Goal: Task Accomplishment & Management: Manage account settings

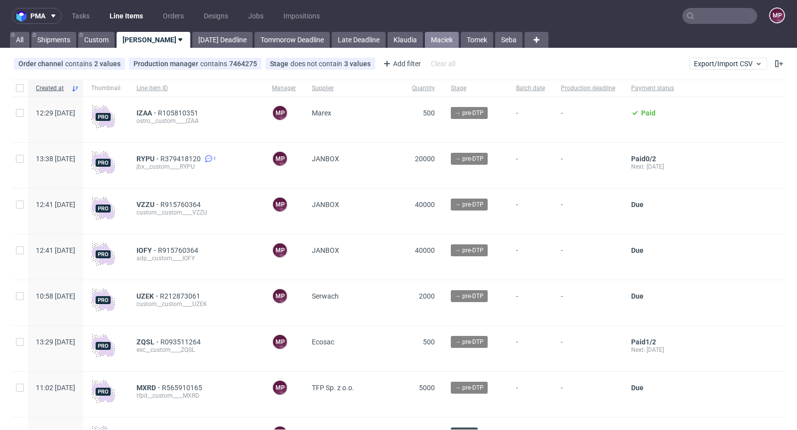
click at [425, 40] on link "Maciek" at bounding box center [442, 40] width 34 height 16
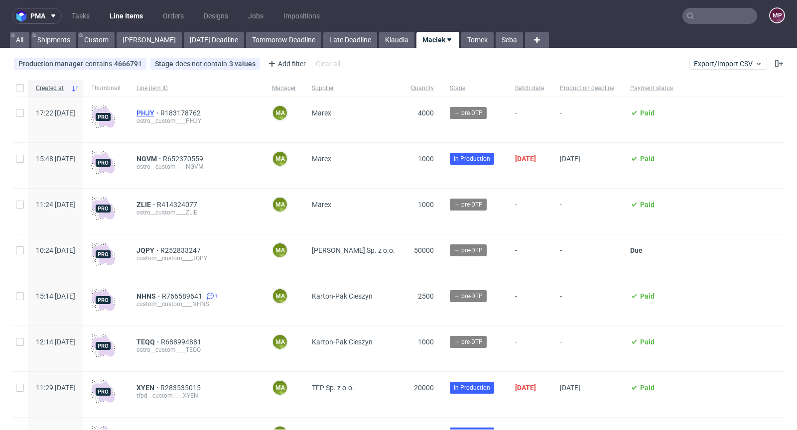
click at [160, 112] on span "PHJY" at bounding box center [148, 113] width 24 height 8
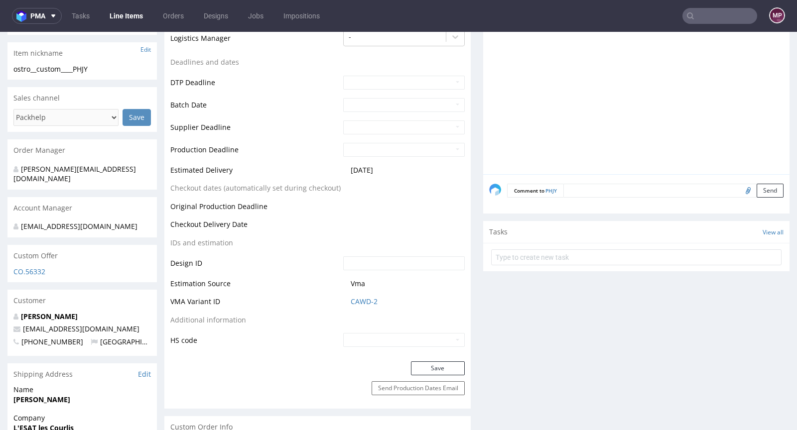
scroll to position [338, 0]
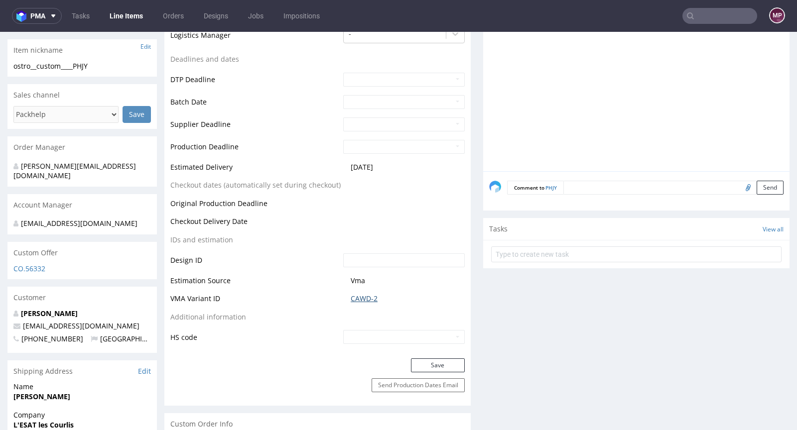
click at [359, 298] on link "CAWD-2" at bounding box center [364, 299] width 27 height 10
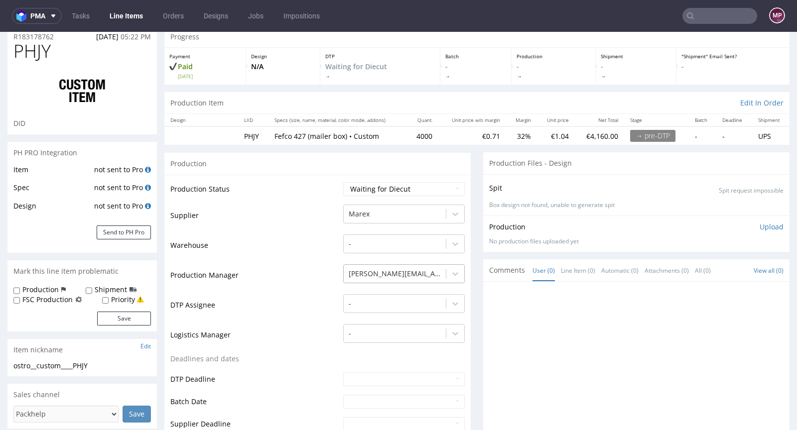
click at [376, 268] on div at bounding box center [395, 274] width 92 height 12
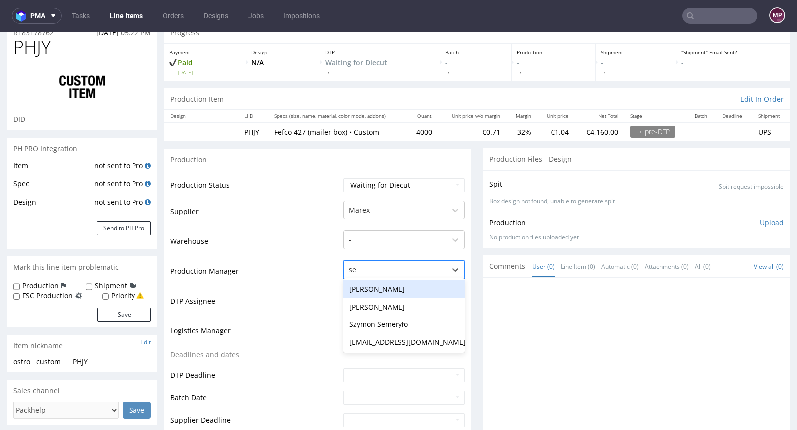
scroll to position [0, 0]
type input "seba"
click at [384, 285] on div "[PERSON_NAME]" at bounding box center [403, 289] width 121 height 18
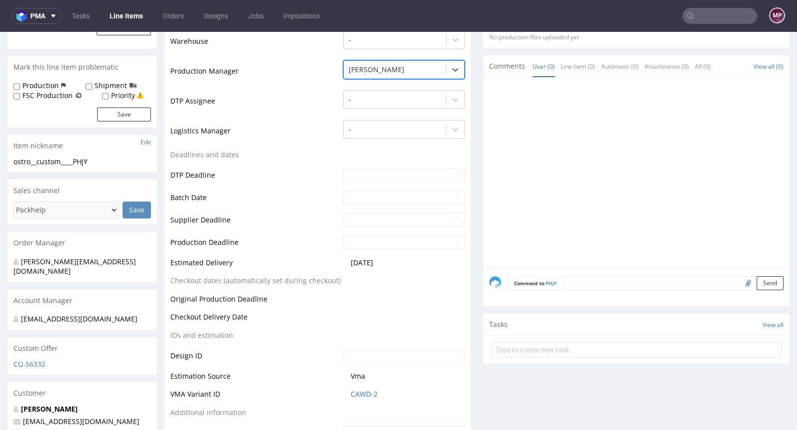
scroll to position [337, 0]
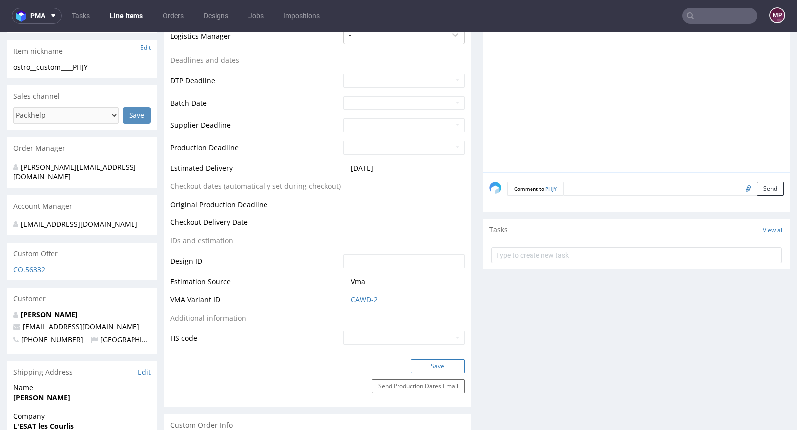
click at [432, 361] on button "Save" at bounding box center [438, 366] width 54 height 14
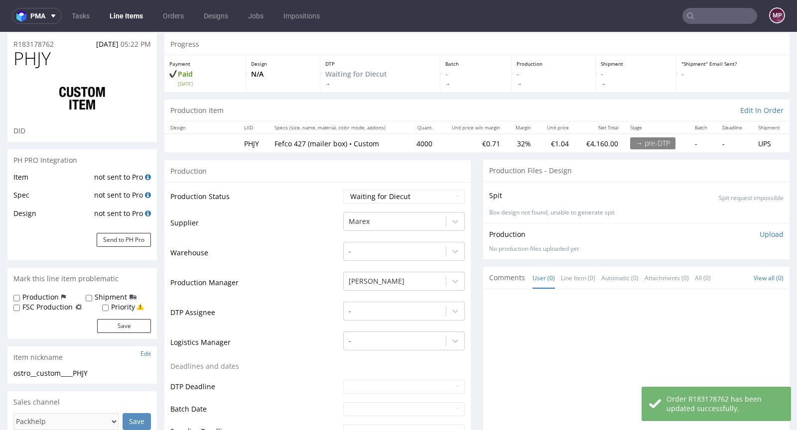
scroll to position [0, 0]
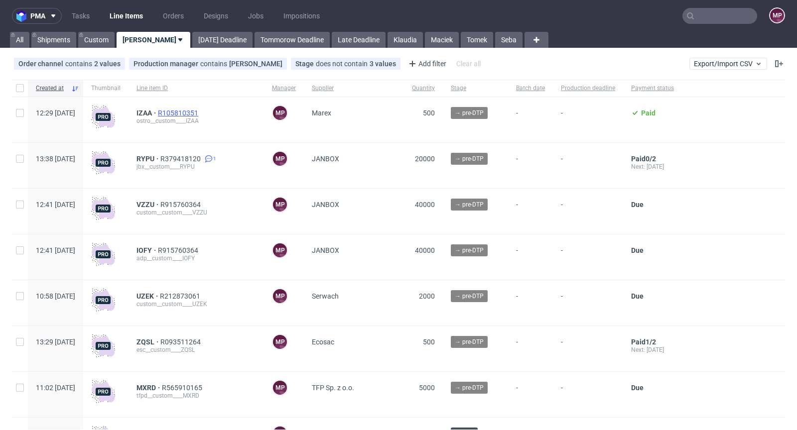
click at [200, 113] on span "R105810351" at bounding box center [179, 113] width 42 height 8
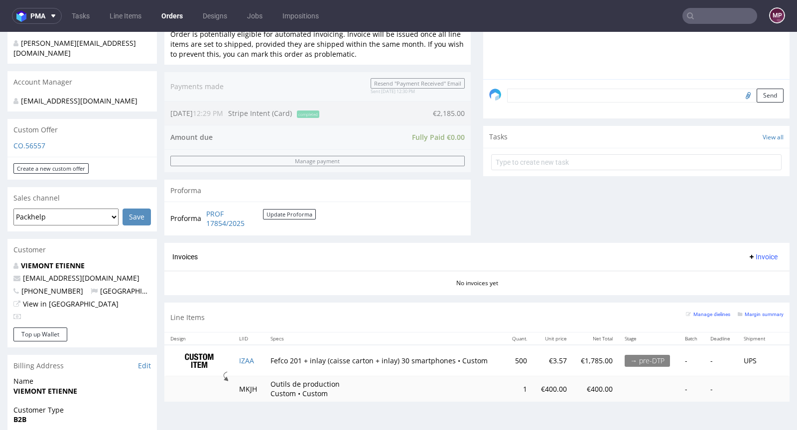
scroll to position [263, 0]
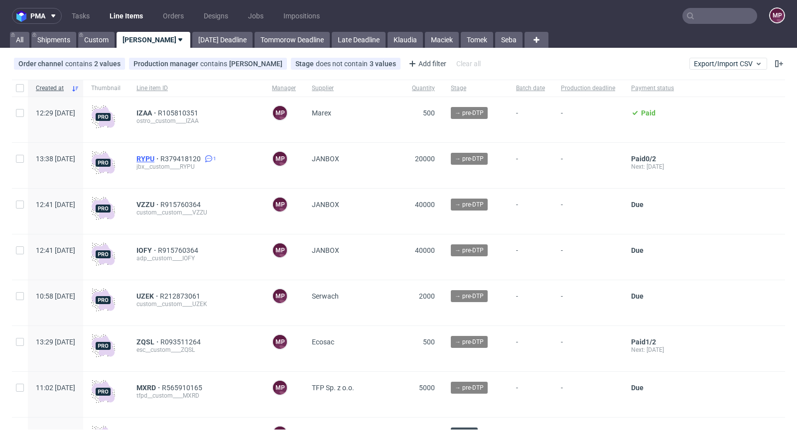
click at [160, 155] on span "RYPU" at bounding box center [148, 159] width 24 height 8
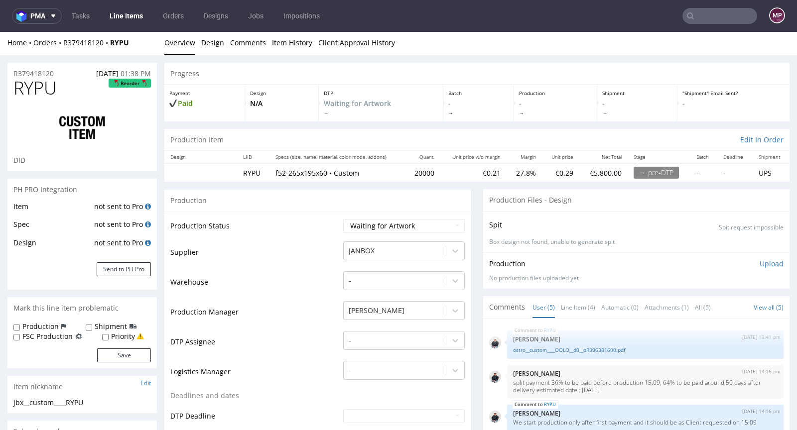
scroll to position [2, 0]
click at [572, 301] on link "Line Item (4)" at bounding box center [578, 306] width 34 height 21
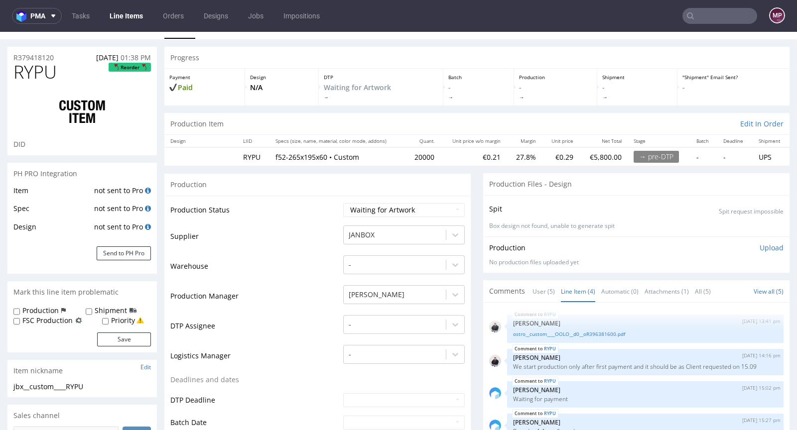
scroll to position [0, 0]
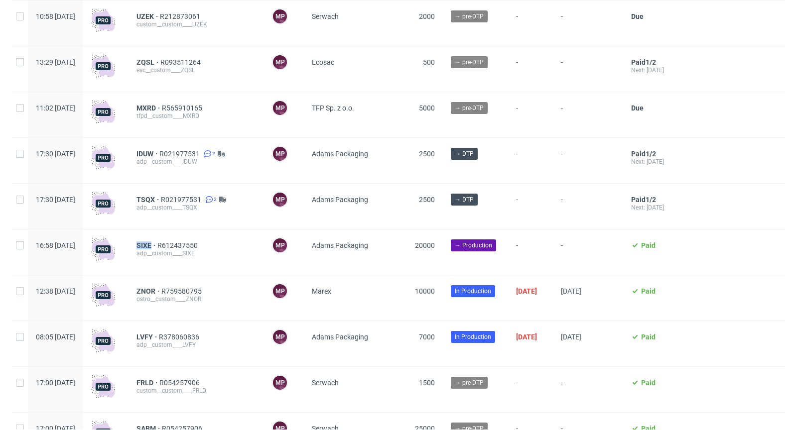
scroll to position [220, 0]
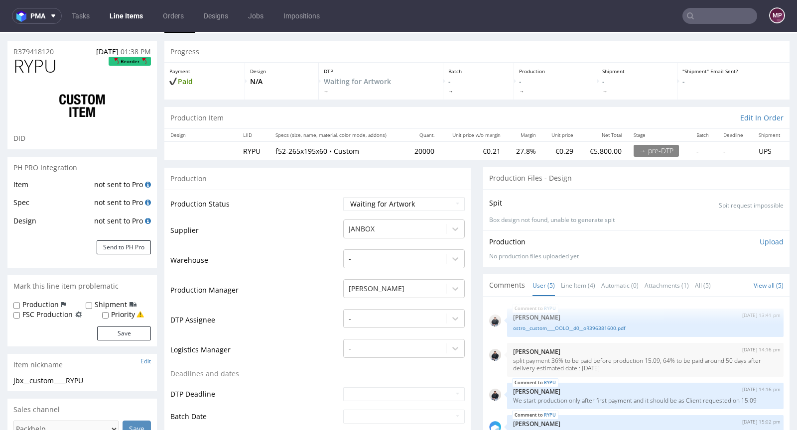
scroll to position [75, 0]
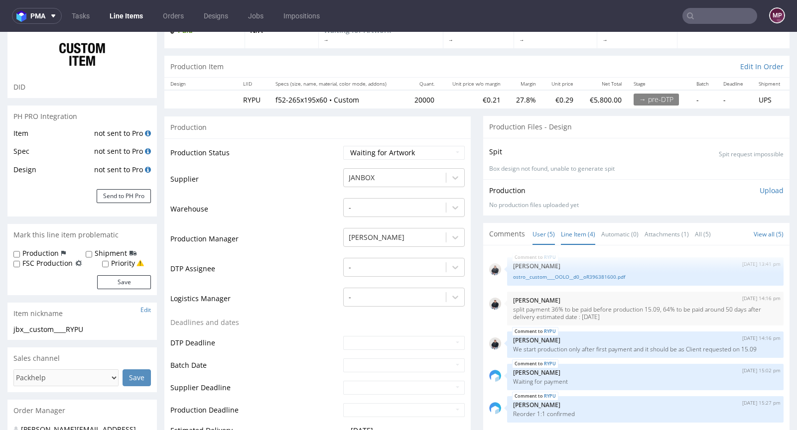
click at [571, 240] on link "Line Item (4)" at bounding box center [578, 234] width 34 height 21
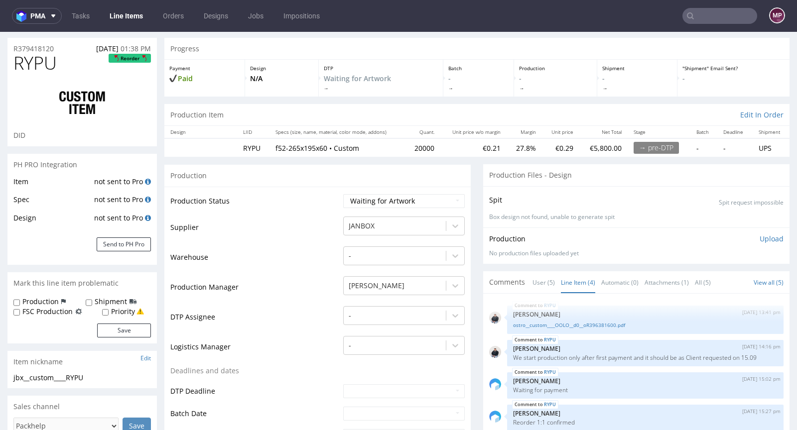
scroll to position [0, 0]
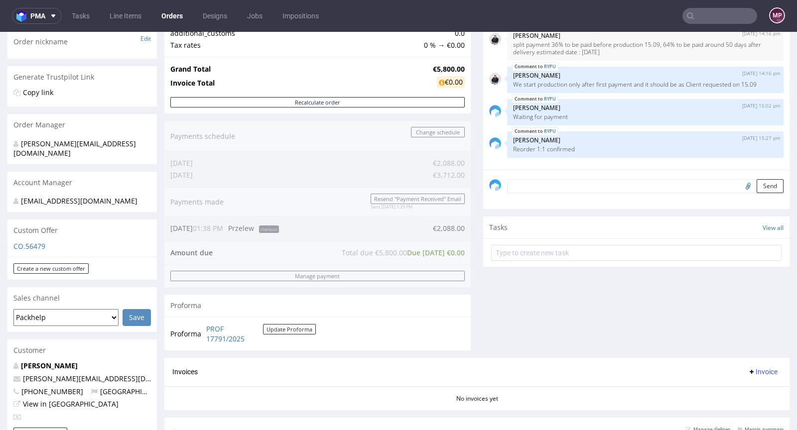
scroll to position [383, 0]
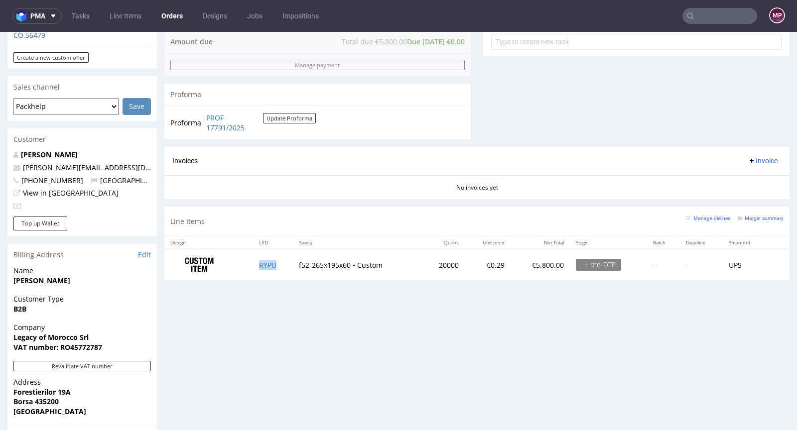
click at [253, 255] on td "RYPU" at bounding box center [273, 264] width 40 height 31
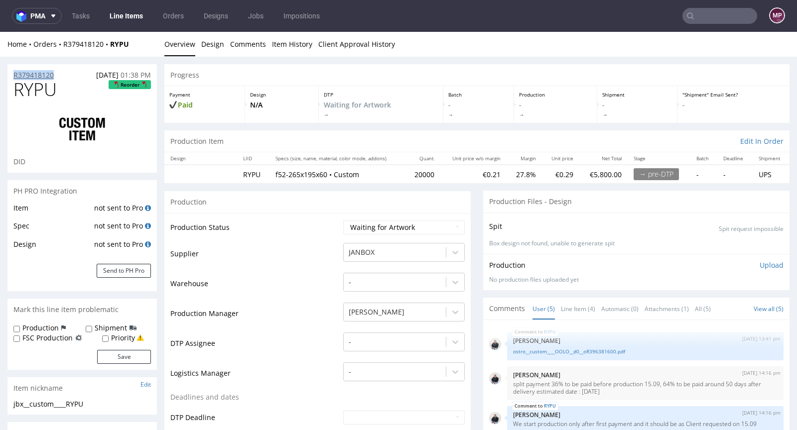
drag, startPoint x: 61, startPoint y: 73, endPoint x: 14, endPoint y: 72, distance: 46.8
click at [14, 72] on div "R379418120 22.08.2025 01:38 PM" at bounding box center [81, 72] width 149 height 16
copy p "R379418120"
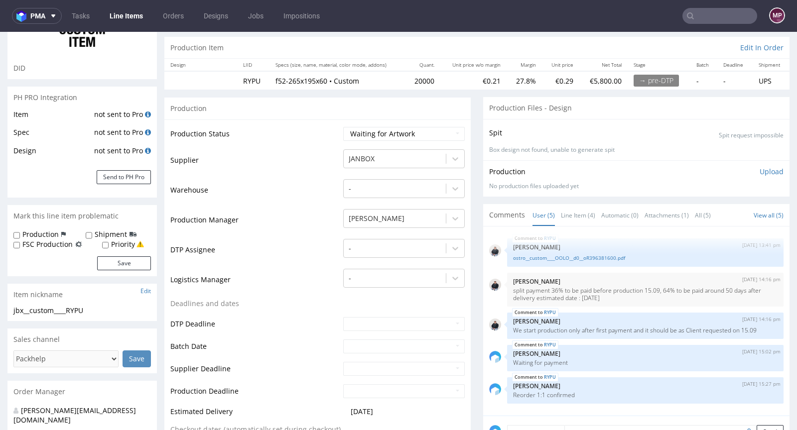
click at [295, 162] on td "Supplier" at bounding box center [255, 163] width 170 height 30
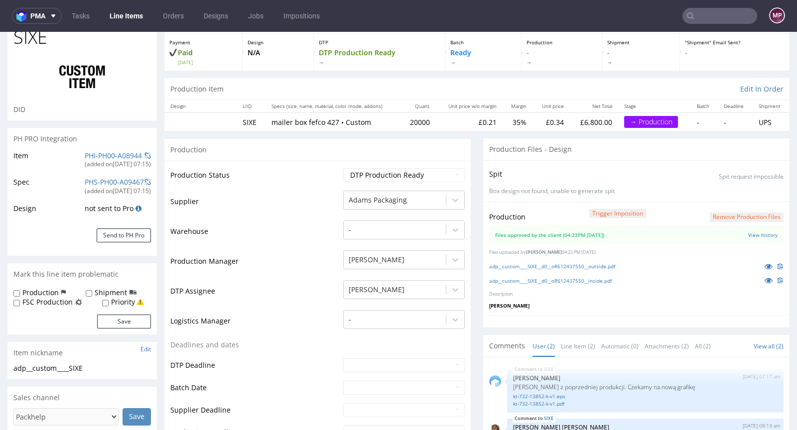
scroll to position [98, 0]
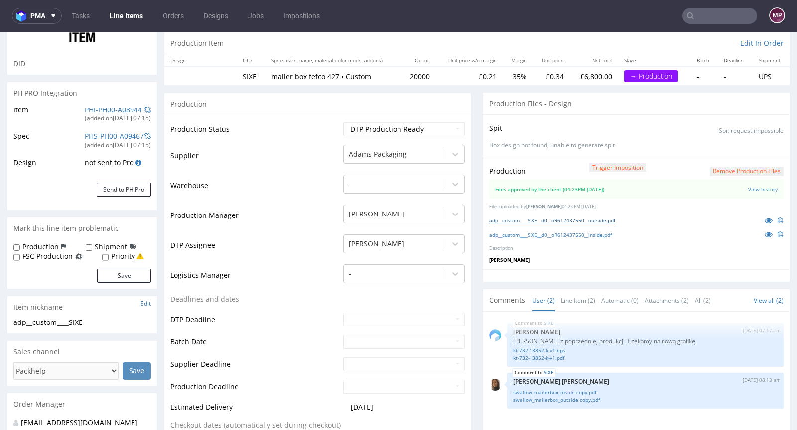
click at [539, 219] on link "adp__custom____SIXE__d0__oR612437550__outside.pdf" at bounding box center [552, 220] width 126 height 7
click at [552, 235] on link "adp__custom____SIXE__d0__oR612437550__inside.pdf" at bounding box center [550, 235] width 122 height 7
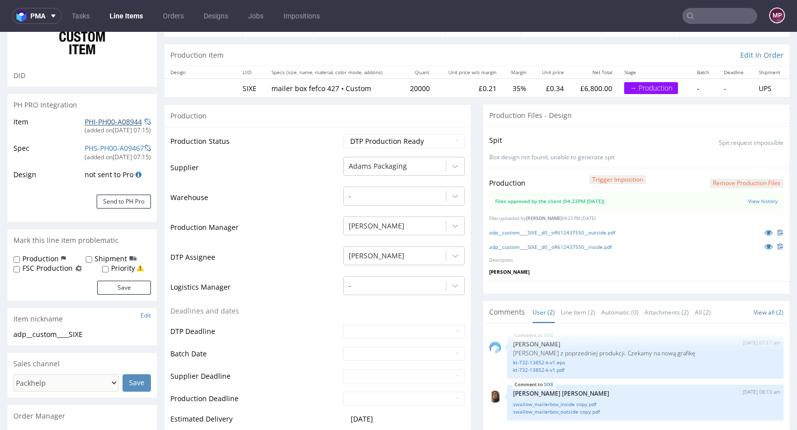
scroll to position [85, 0]
click at [102, 123] on link "PHI-PH00-A08944" at bounding box center [113, 123] width 57 height 9
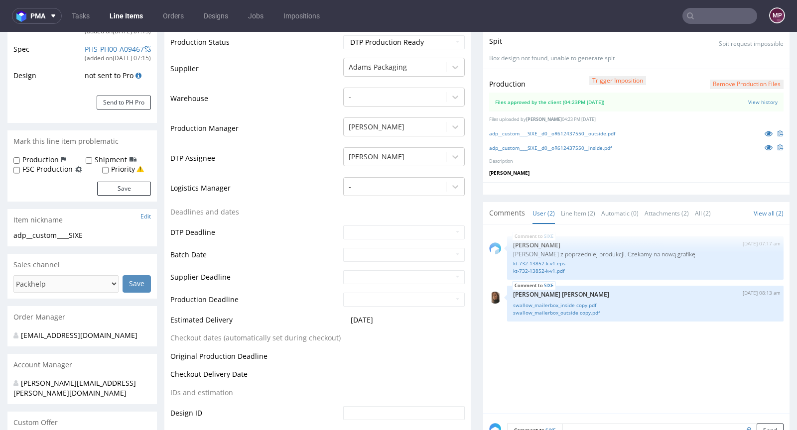
scroll to position [0, 0]
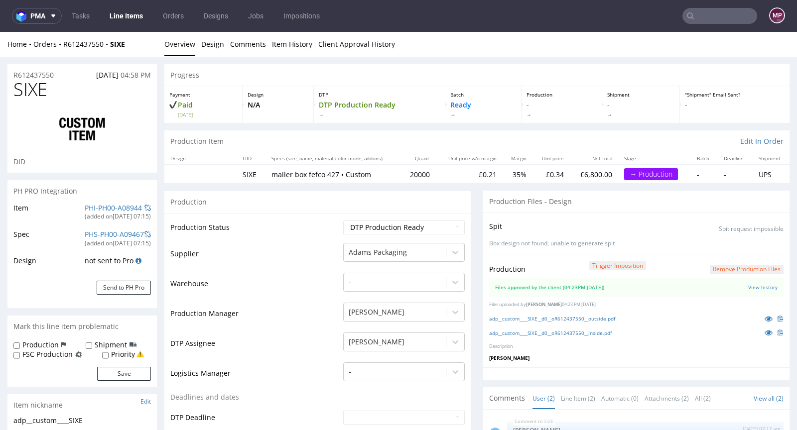
click at [127, 230] on div "PHS-PH00-A09467" at bounding box center [114, 235] width 59 height 10
click at [127, 231] on link "PHS-PH00-A09467" at bounding box center [114, 234] width 59 height 9
click at [152, 233] on div "Item PHI-PH00-A08944 (added on 21.08.2025, 07:15 ) Spec PHS-PH00-A09467 (added …" at bounding box center [81, 255] width 149 height 106
click at [148, 232] on span at bounding box center [147, 234] width 6 height 7
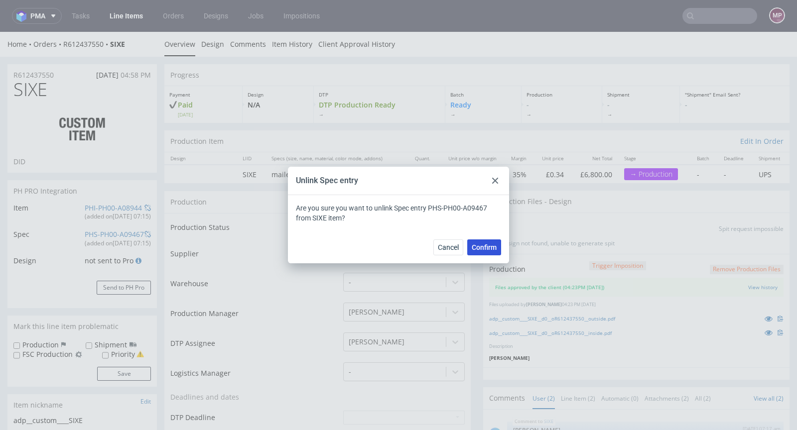
click at [499, 243] on button "Confirm" at bounding box center [484, 247] width 34 height 16
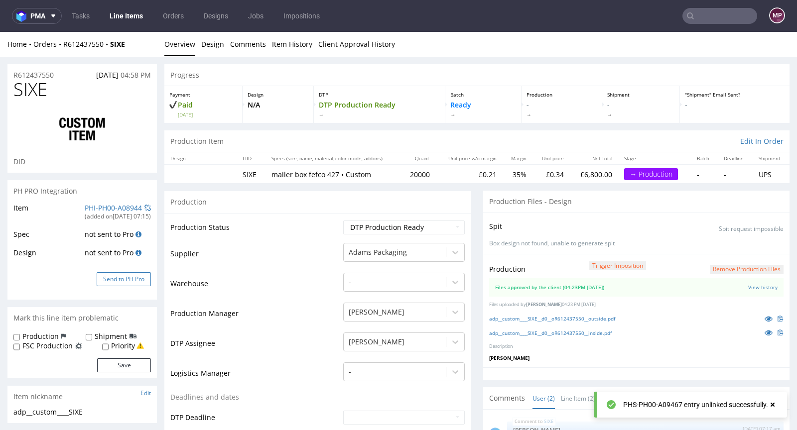
click at [134, 276] on button "Send to PH Pro" at bounding box center [124, 279] width 54 height 14
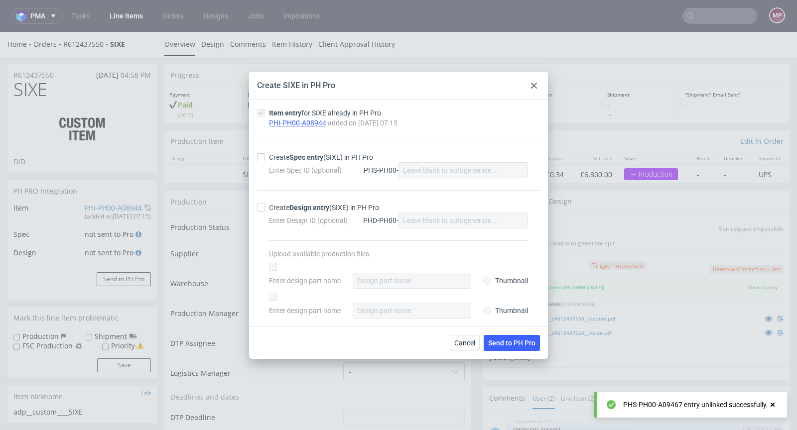
click at [279, 156] on div "Create Spec entry (SIXE) in PH Pro" at bounding box center [321, 157] width 104 height 10
click at [265, 156] on input "Create Spec entry (SIXE) in PH Pro" at bounding box center [261, 157] width 8 height 8
checkbox input "true"
click at [502, 342] on span "Send to PH Pro" at bounding box center [511, 343] width 47 height 7
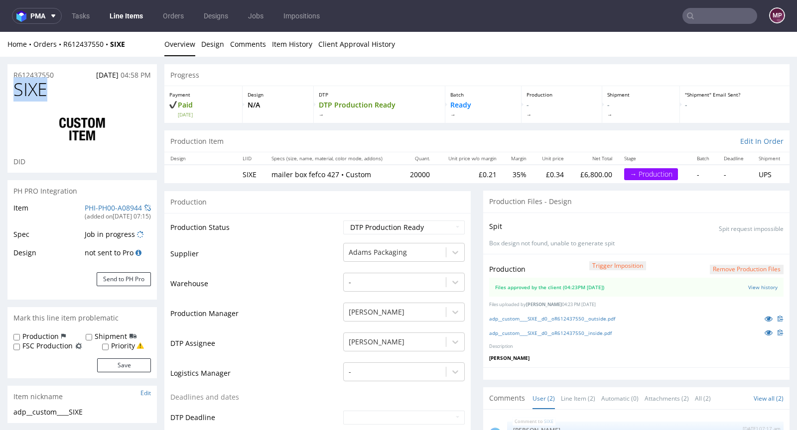
drag, startPoint x: 52, startPoint y: 84, endPoint x: 15, endPoint y: 86, distance: 36.4
click at [15, 86] on h1 "SIXE" at bounding box center [81, 90] width 137 height 20
copy span "SIXE"
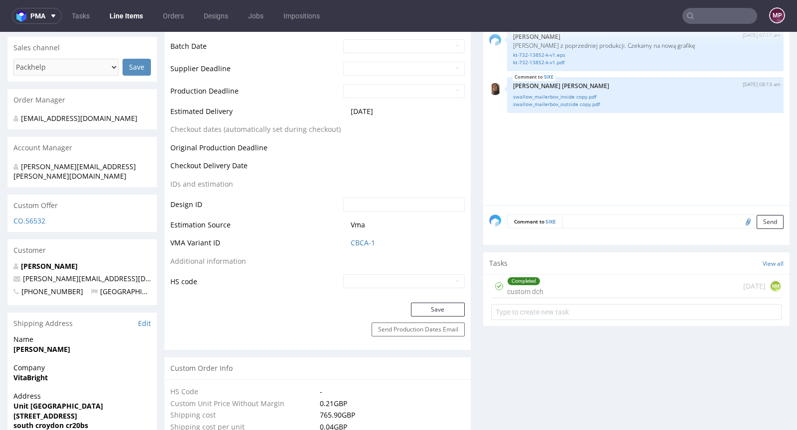
scroll to position [467, 0]
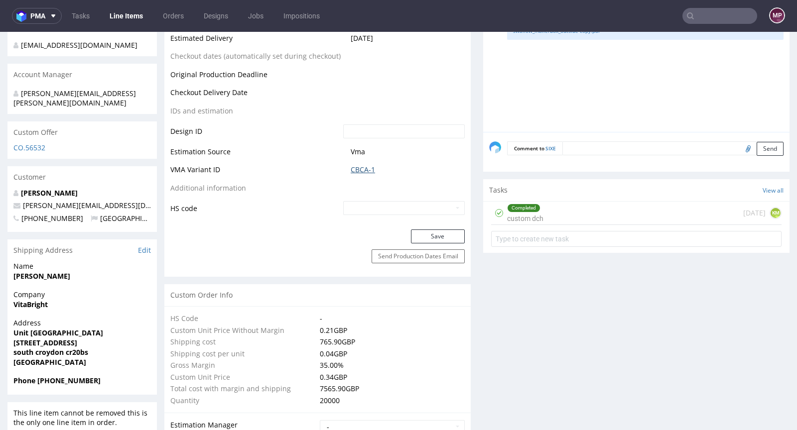
click at [359, 171] on link "CBCA-1" at bounding box center [363, 170] width 24 height 10
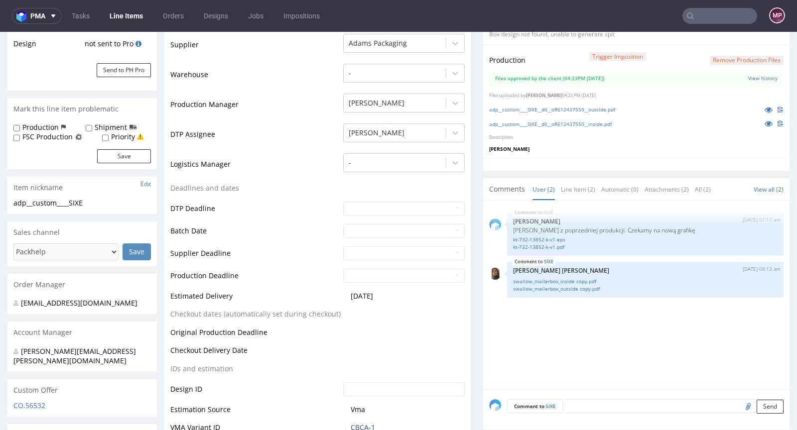
scroll to position [0, 0]
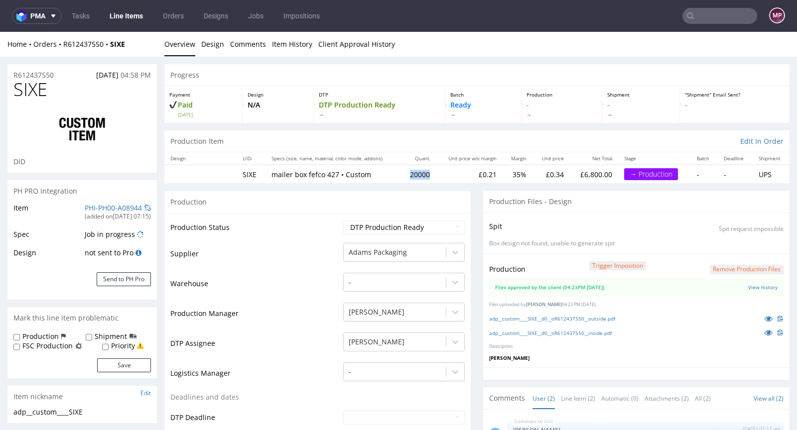
drag, startPoint x: 424, startPoint y: 174, endPoint x: 401, endPoint y: 176, distance: 22.5
click at [401, 176] on td "20000" at bounding box center [418, 174] width 35 height 18
copy td "20000"
drag, startPoint x: 56, startPoint y: 88, endPoint x: 16, endPoint y: 89, distance: 40.4
click at [16, 89] on h1 "SIXE" at bounding box center [81, 90] width 137 height 20
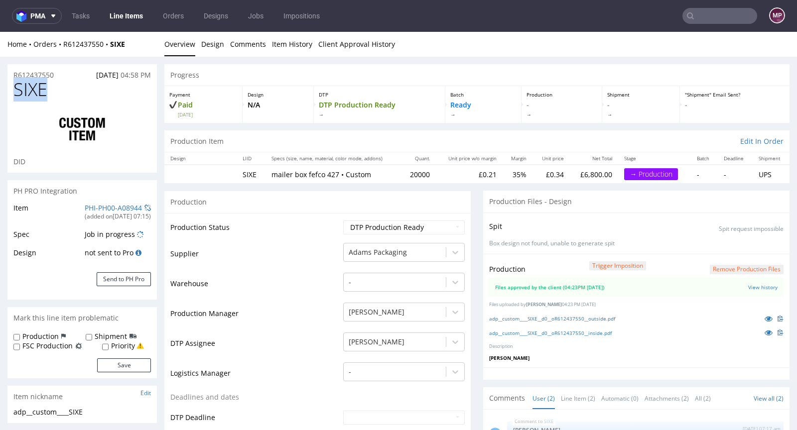
copy span "SIXE"
drag, startPoint x: 60, startPoint y: 74, endPoint x: 13, endPoint y: 74, distance: 46.3
click at [13, 74] on div "R612437550 20.08.2025 04:58 PM" at bounding box center [81, 72] width 149 height 16
copy p "R612437550"
drag, startPoint x: 72, startPoint y: 92, endPoint x: 3, endPoint y: 92, distance: 68.7
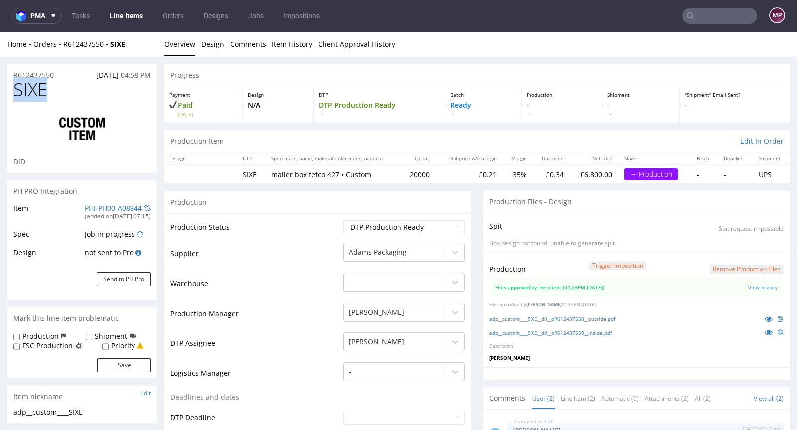
copy span "SIXE"
click at [377, 222] on select "Waiting for Artwork Waiting for Diecut Waiting for Mockup Waiting for DTP Waiti…" at bounding box center [403, 228] width 121 height 14
select select "production_in_process"
click at [343, 221] on select "Waiting for Artwork Waiting for Diecut Waiting for Mockup Waiting for DTP Waiti…" at bounding box center [403, 228] width 121 height 14
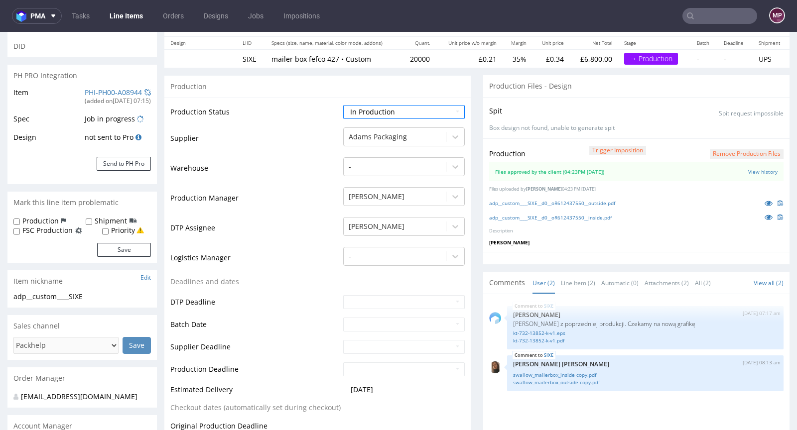
scroll to position [178, 0]
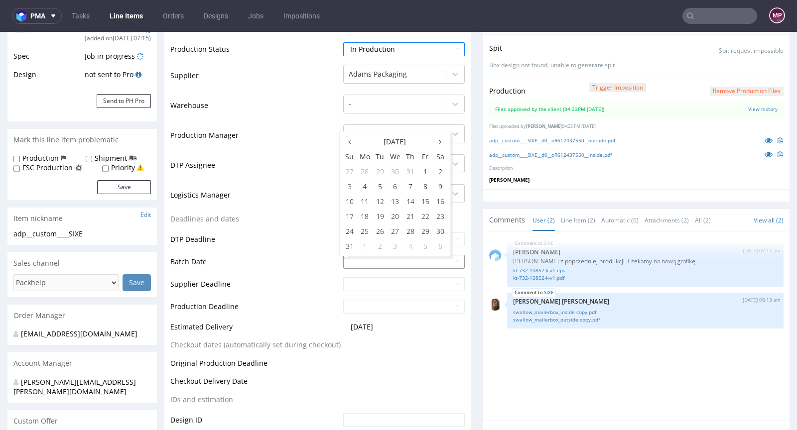
click at [357, 258] on input "text" at bounding box center [403, 262] width 121 height 14
click at [368, 229] on td "25" at bounding box center [364, 231] width 15 height 15
type input "2025-08-25"
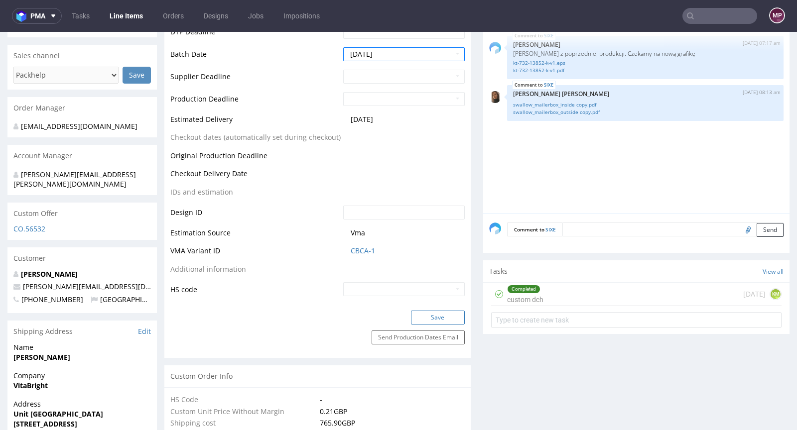
scroll to position [439, 0]
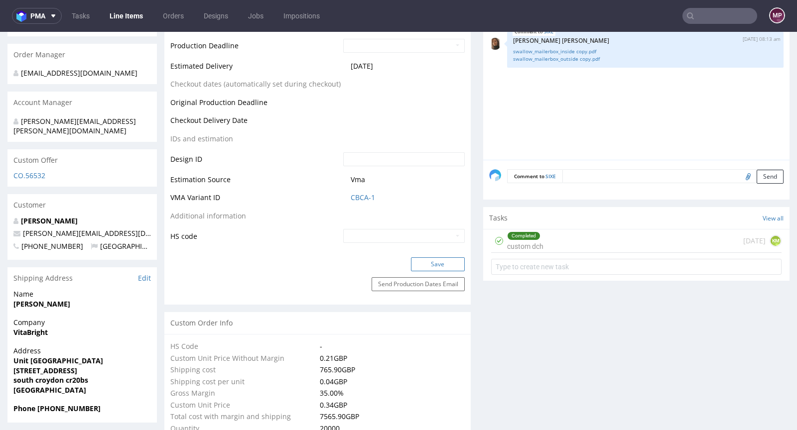
click at [430, 261] on button "Save" at bounding box center [438, 264] width 54 height 14
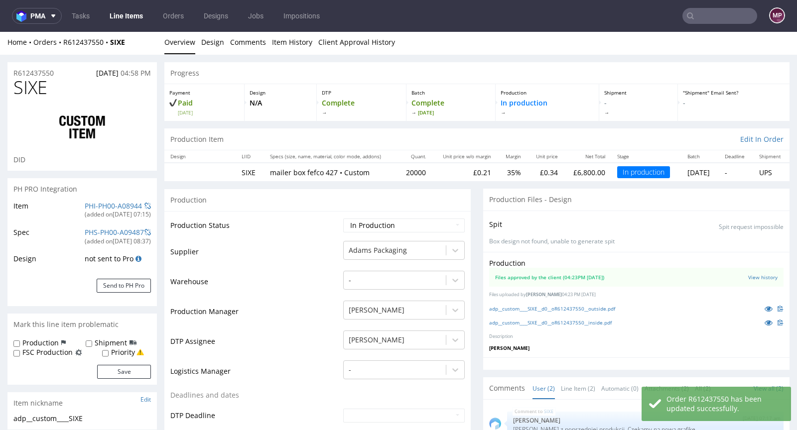
scroll to position [0, 0]
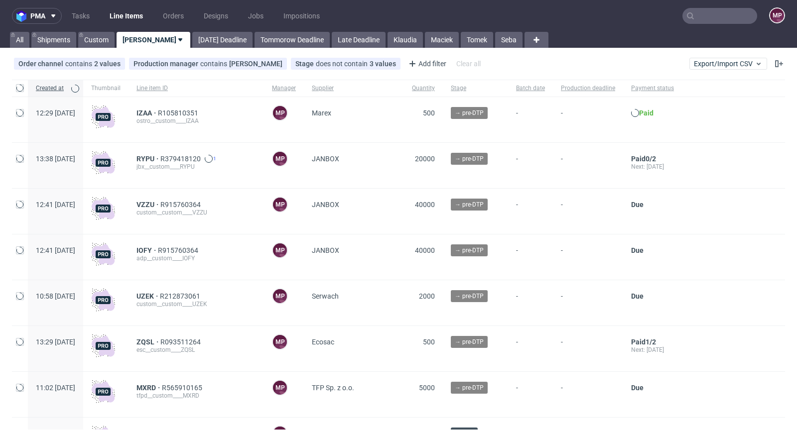
click at [716, 24] on nav "pma Tasks Line Items Orders Designs Jobs Impositions MP" at bounding box center [398, 16] width 797 height 32
click at [717, 21] on input "text" at bounding box center [719, 16] width 75 height 16
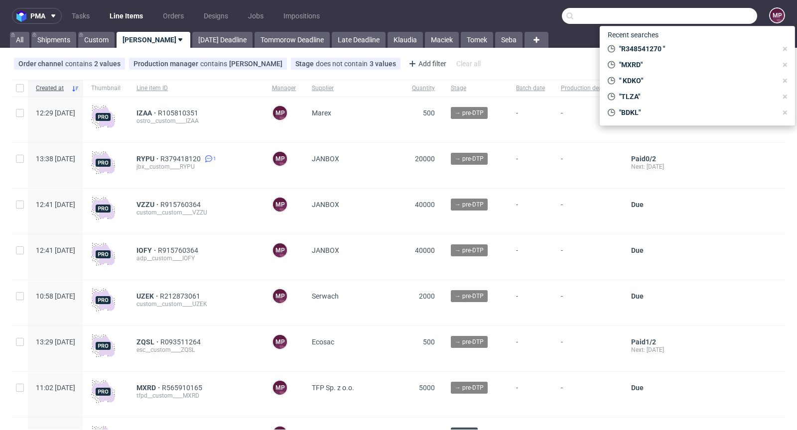
paste input "VBQI"
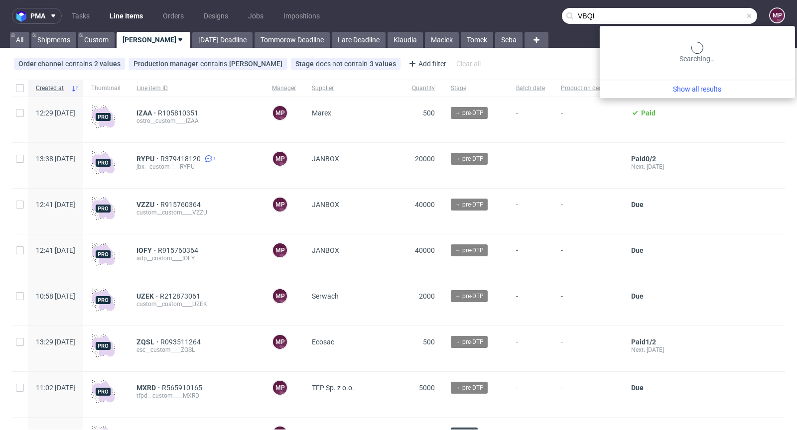
type input "VBQI"
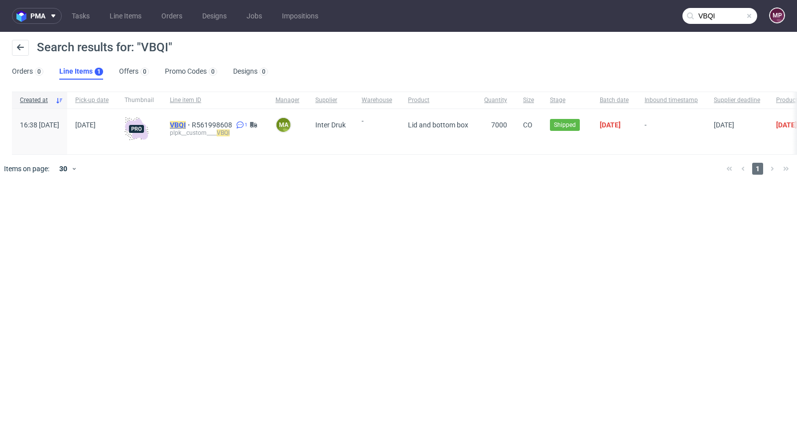
click at [186, 121] on mark "VBQI" at bounding box center [178, 125] width 16 height 8
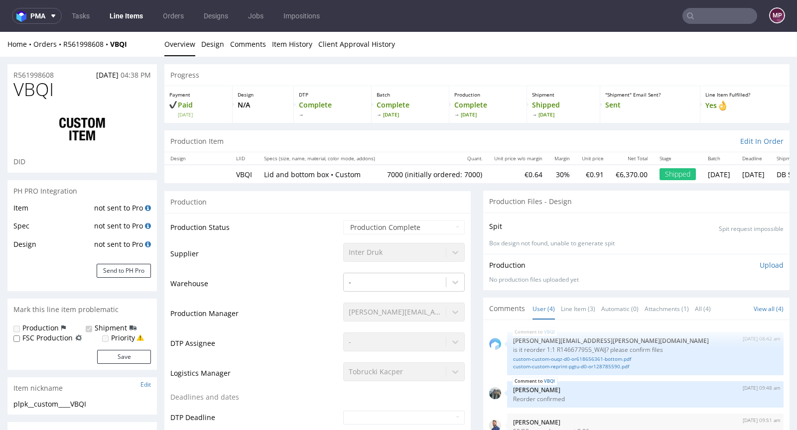
select select "in_progress"
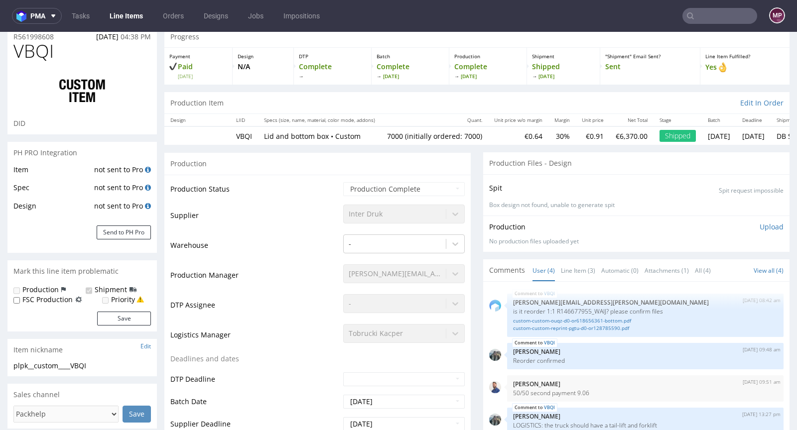
scroll to position [199, 0]
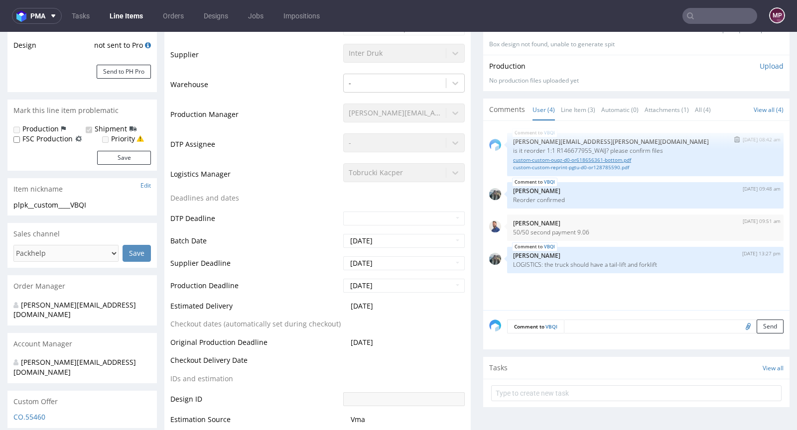
click at [578, 159] on link "custom-custom-ouqz-d0-or618656361-bottom.pdf" at bounding box center [645, 159] width 264 height 7
click at [566, 167] on link "custom-custom-reprint-pgtu-d0-or128785590.pdf" at bounding box center [645, 167] width 264 height 7
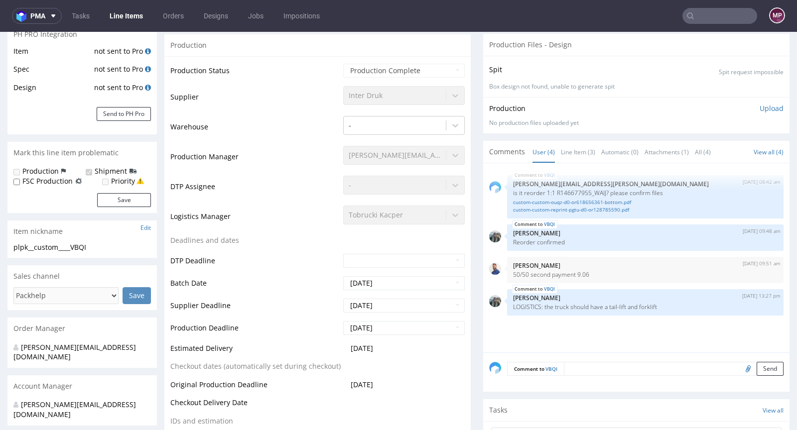
scroll to position [0, 0]
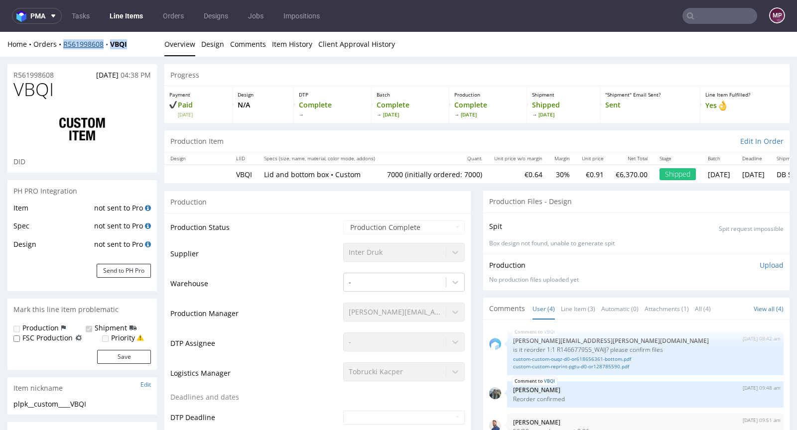
drag, startPoint x: 136, startPoint y: 42, endPoint x: 62, endPoint y: 41, distance: 74.2
click at [62, 41] on div "Home Orders R561998608 VBQI" at bounding box center [81, 44] width 149 height 10
copy div "R561998608 VBQI"
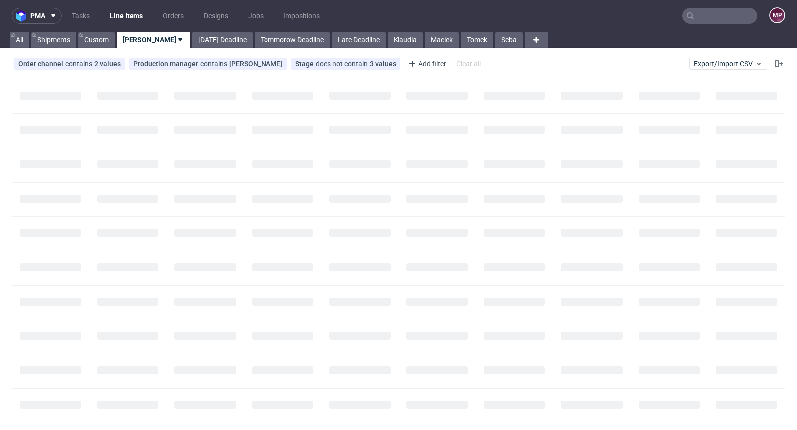
click at [720, 20] on input "text" at bounding box center [719, 16] width 75 height 16
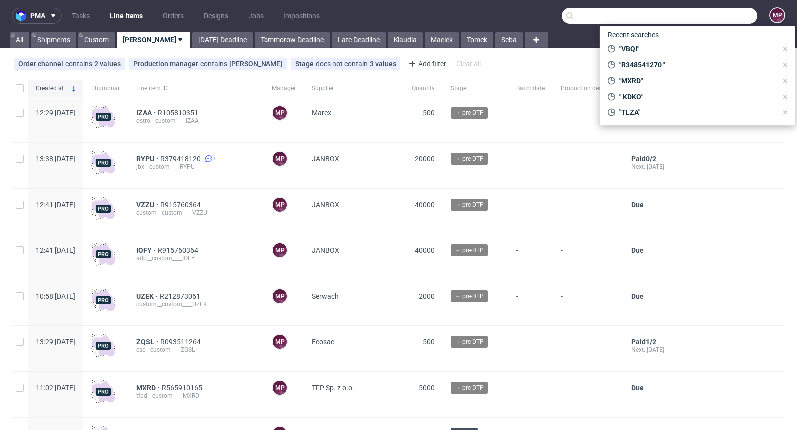
paste input "IBBB"
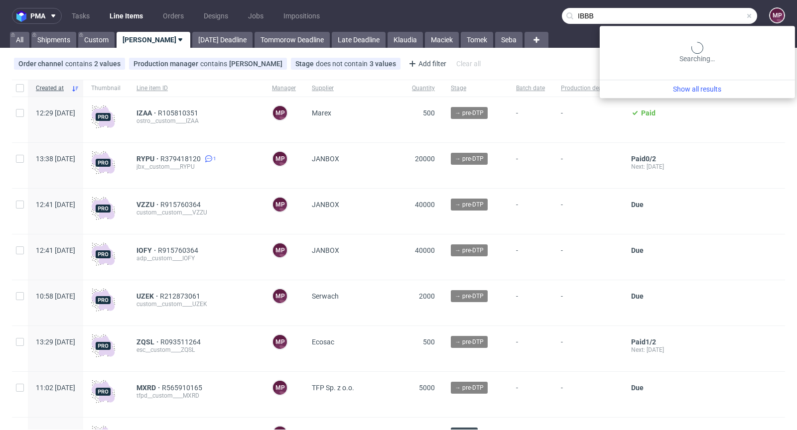
type input "IBBB"
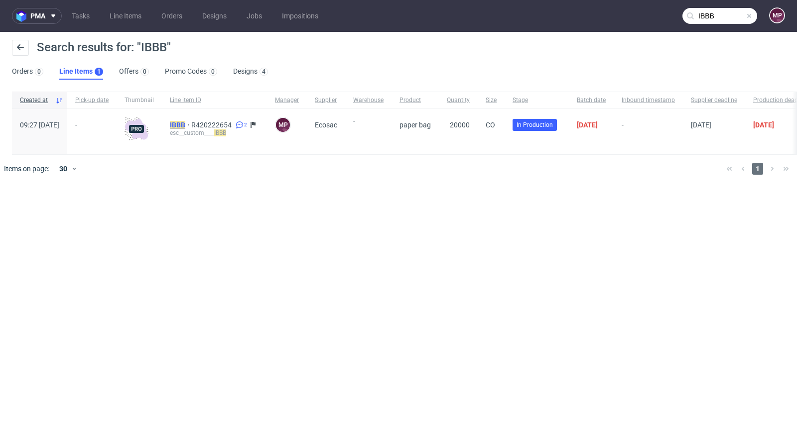
click at [185, 123] on mark "IBBB" at bounding box center [177, 125] width 15 height 8
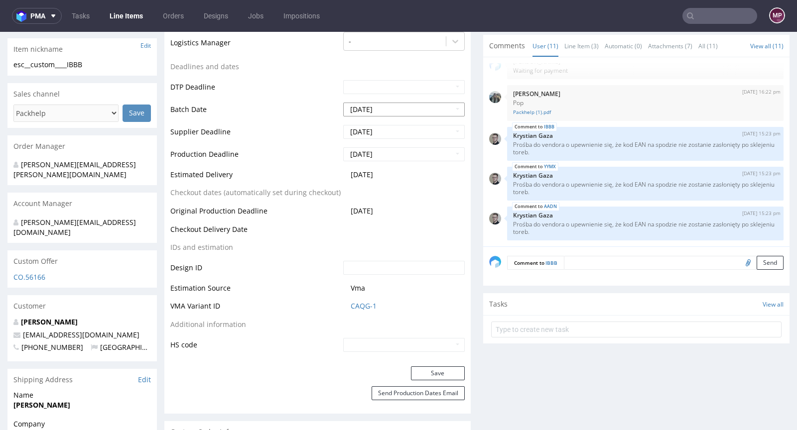
scroll to position [355, 0]
click at [590, 50] on li "Line Item (3)" at bounding box center [584, 47] width 40 height 10
click at [584, 50] on link "Line Item (3)" at bounding box center [581, 46] width 34 height 21
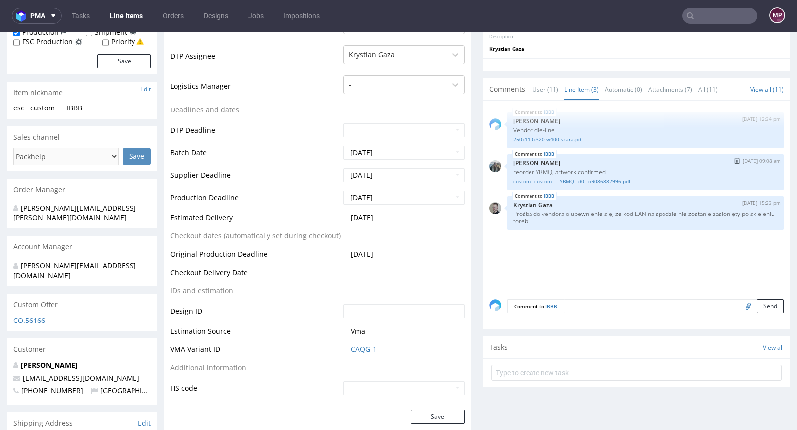
scroll to position [265, 0]
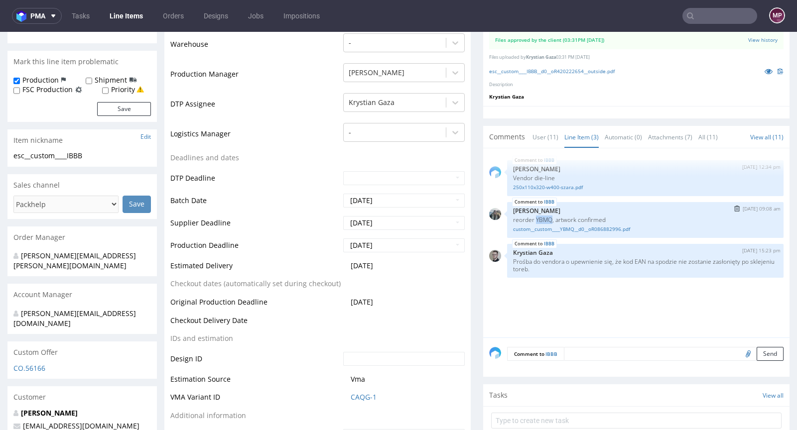
drag, startPoint x: 527, startPoint y: 225, endPoint x: 543, endPoint y: 226, distance: 15.5
click at [543, 224] on p "reorder YBMQ, artwork confirmed" at bounding box center [645, 219] width 264 height 7
copy p "YBMQ"
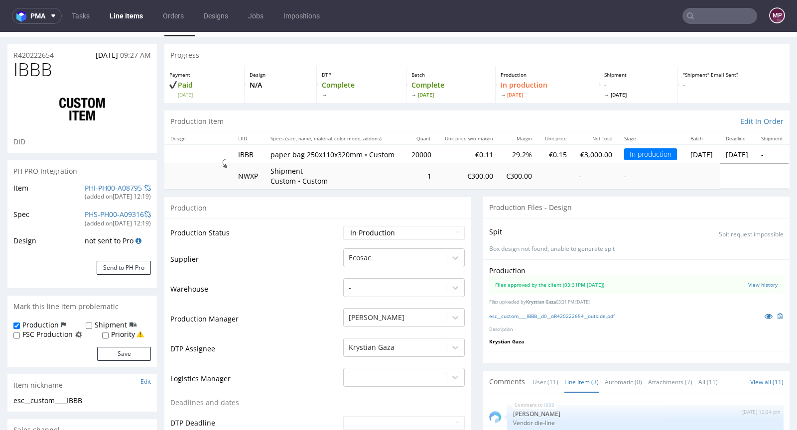
scroll to position [0, 0]
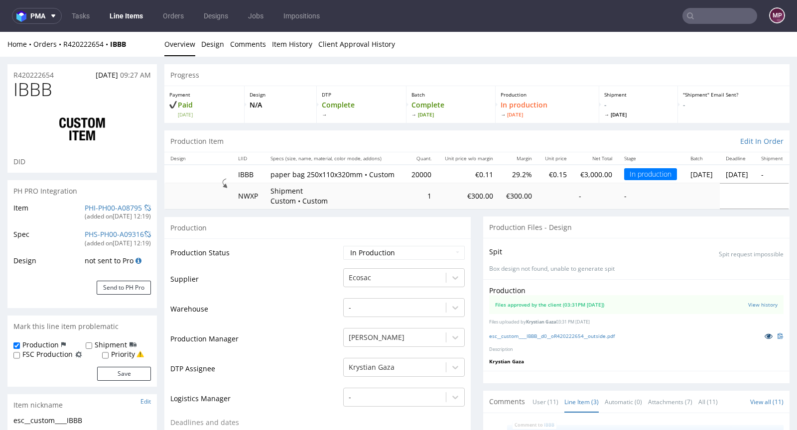
click at [764, 340] on icon at bounding box center [768, 336] width 8 height 7
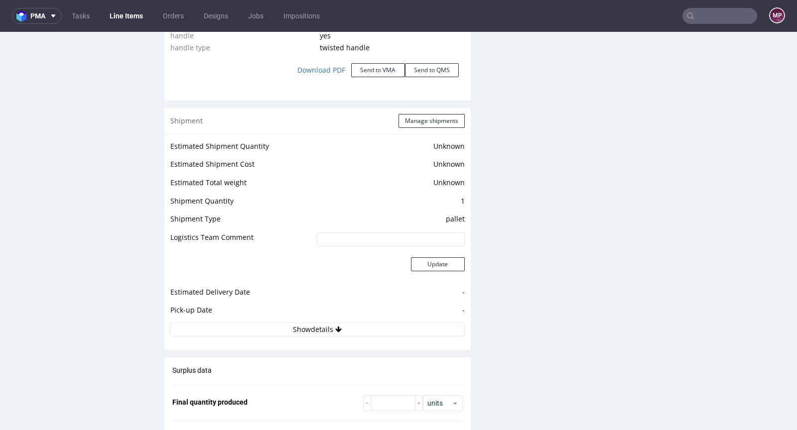
scroll to position [1189, 0]
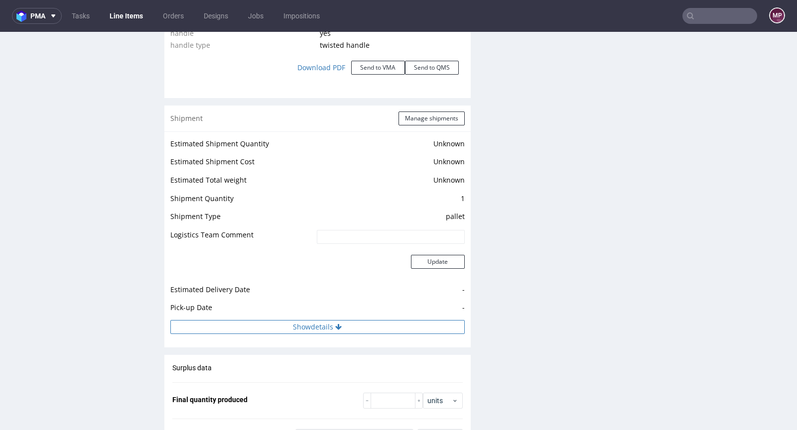
click at [371, 334] on button "Show details" at bounding box center [317, 327] width 294 height 14
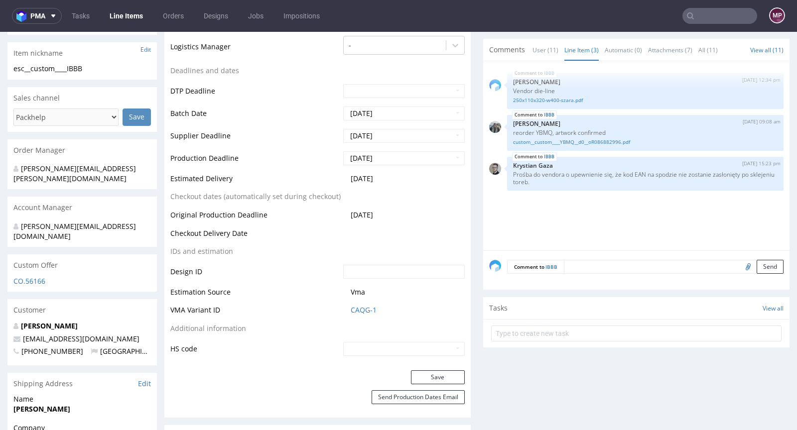
scroll to position [0, 0]
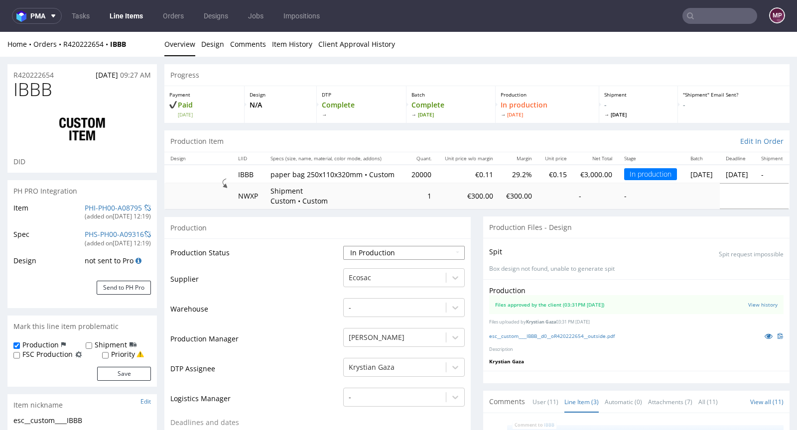
click at [385, 256] on select "Waiting for Artwork Waiting for Diecut Waiting for Mockup Waiting for DTP Waiti…" at bounding box center [403, 253] width 121 height 14
select select "production_complete"
click at [343, 246] on select "Waiting for Artwork Waiting for Diecut Waiting for Mockup Waiting for DTP Waiti…" at bounding box center [403, 253] width 121 height 14
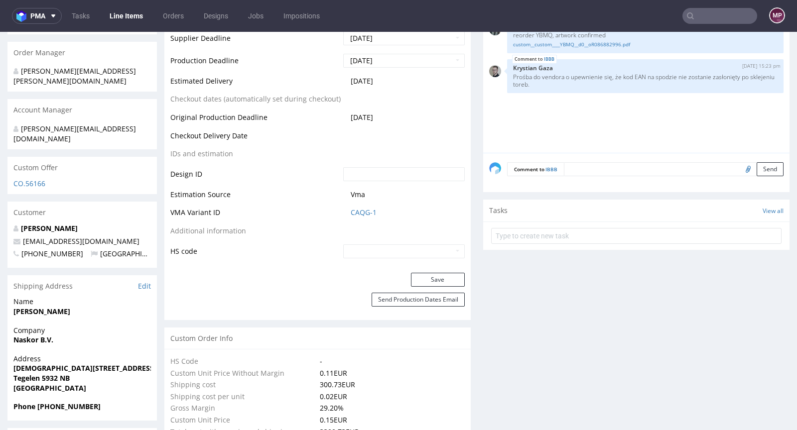
scroll to position [521, 0]
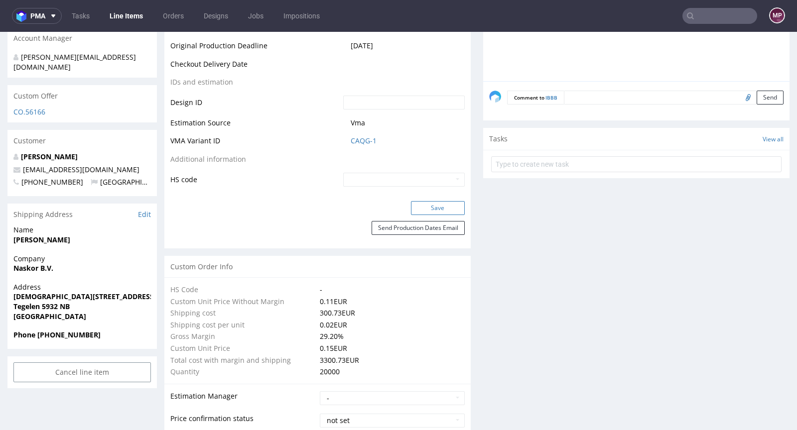
click at [431, 211] on button "Save" at bounding box center [438, 208] width 54 height 14
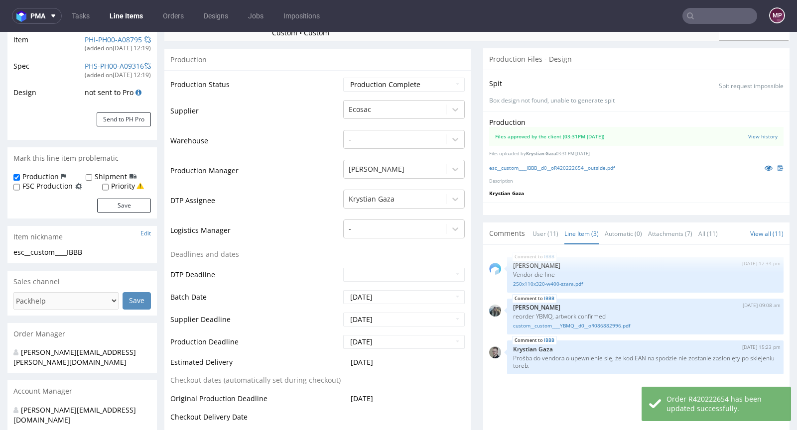
scroll to position [0, 0]
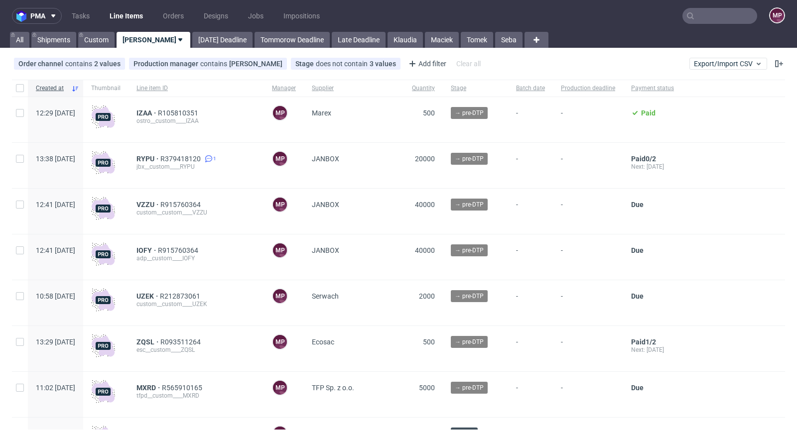
click at [693, 21] on input "text" at bounding box center [719, 16] width 75 height 16
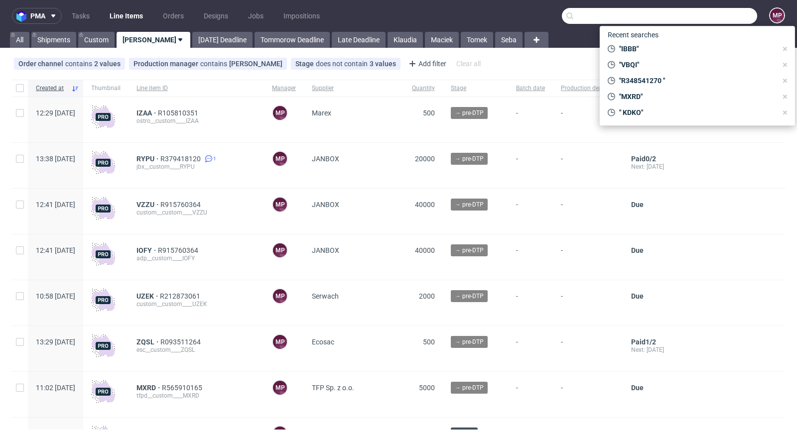
paste input "YBMQ"
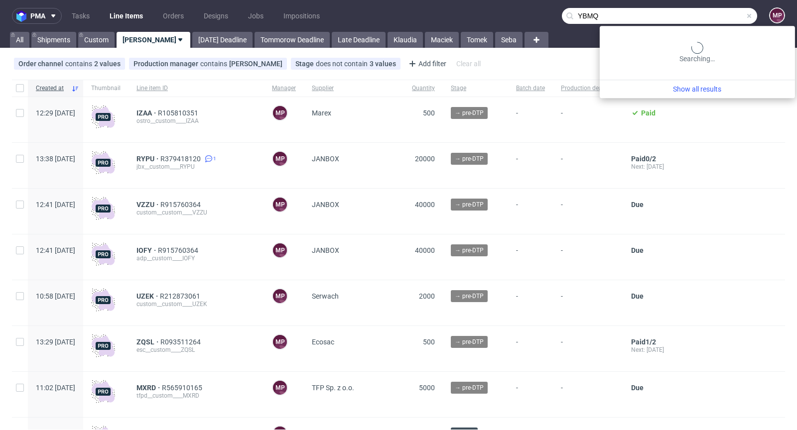
type input "YBMQ"
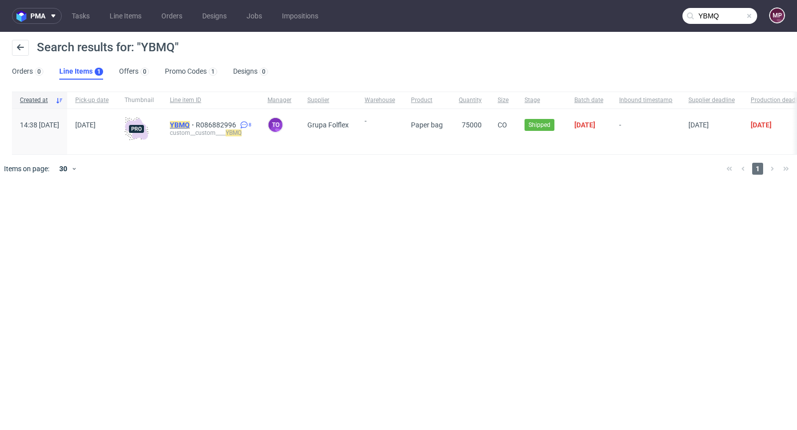
click at [190, 126] on mark "YBMQ" at bounding box center [180, 125] width 20 height 8
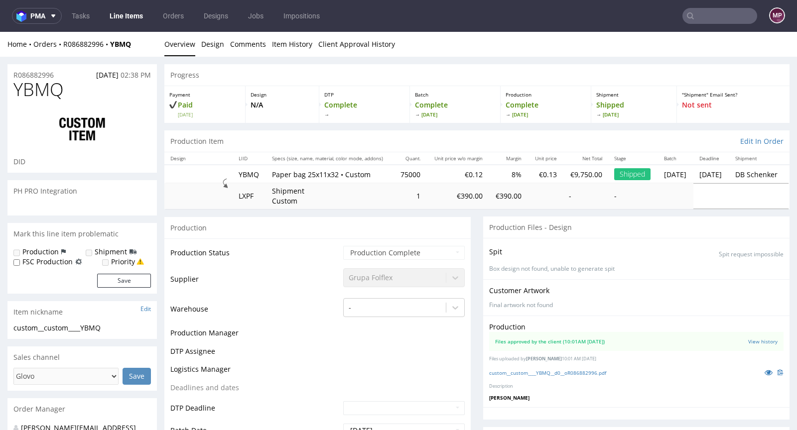
scroll to position [824, 0]
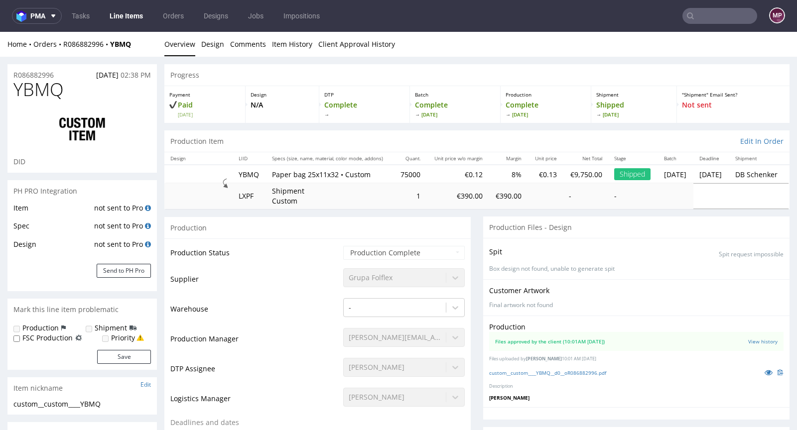
select select "done"
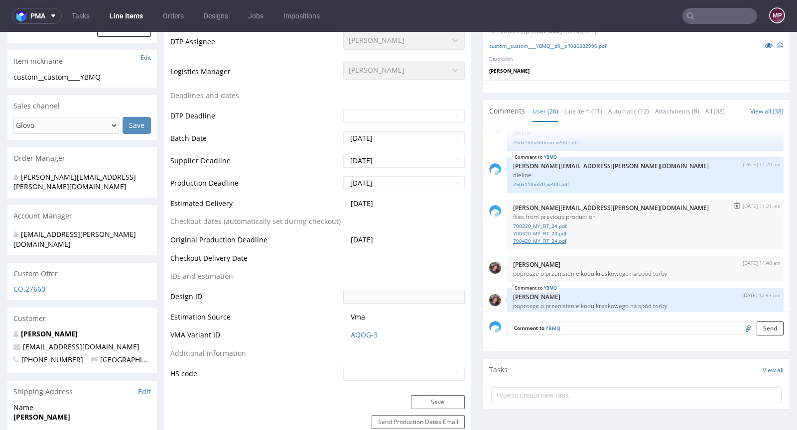
scroll to position [135, 0]
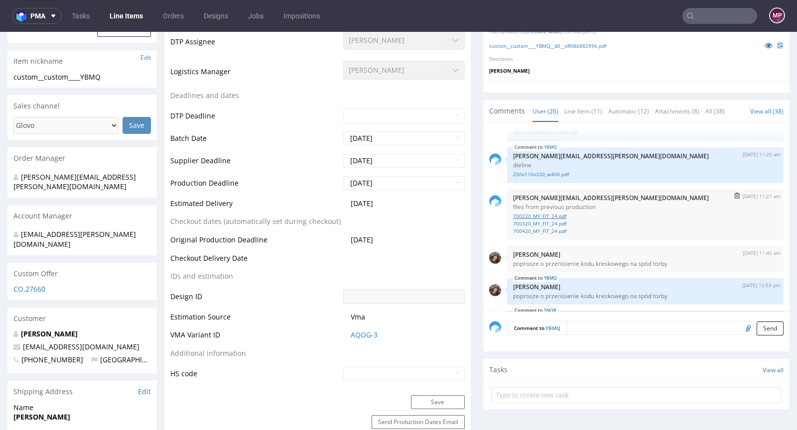
click at [561, 220] on link "700220_MY_FIT_24.pdf" at bounding box center [645, 216] width 264 height 7
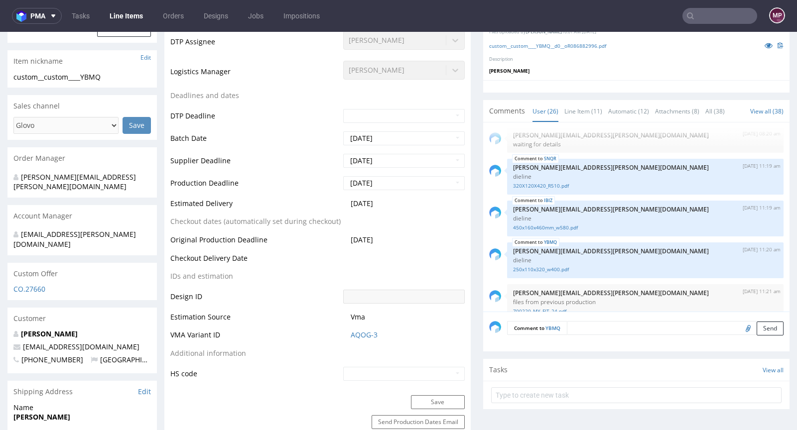
scroll to position [0, 0]
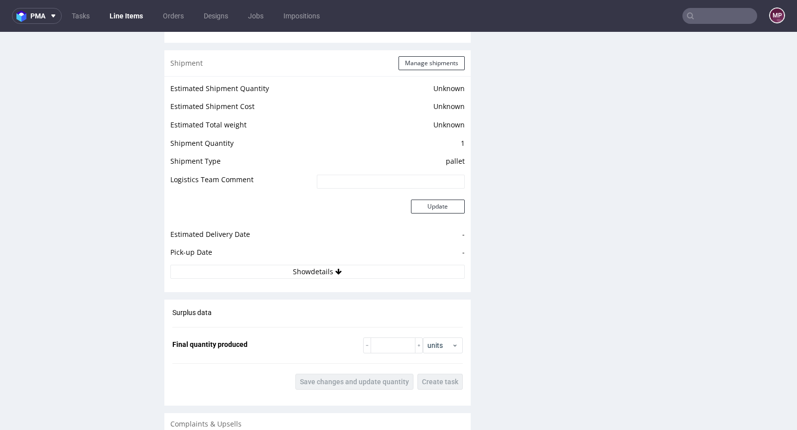
scroll to position [1336, 0]
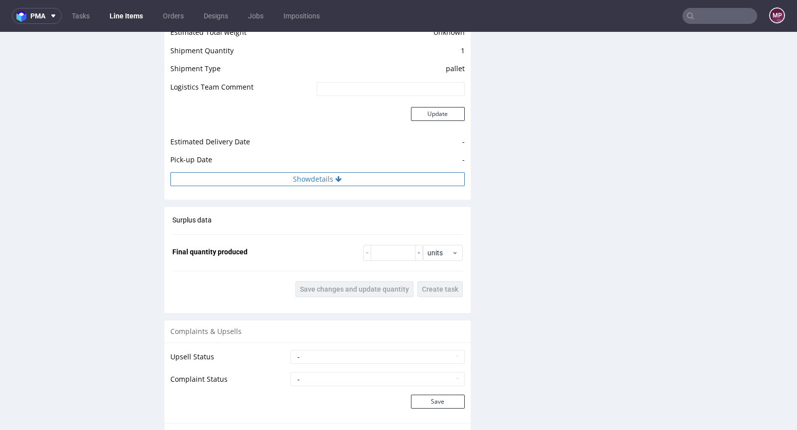
click at [344, 184] on button "Show details" at bounding box center [317, 179] width 294 height 14
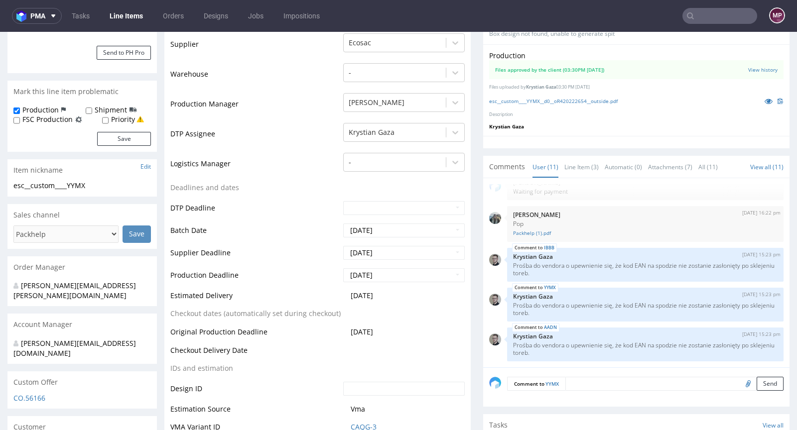
scroll to position [0, 0]
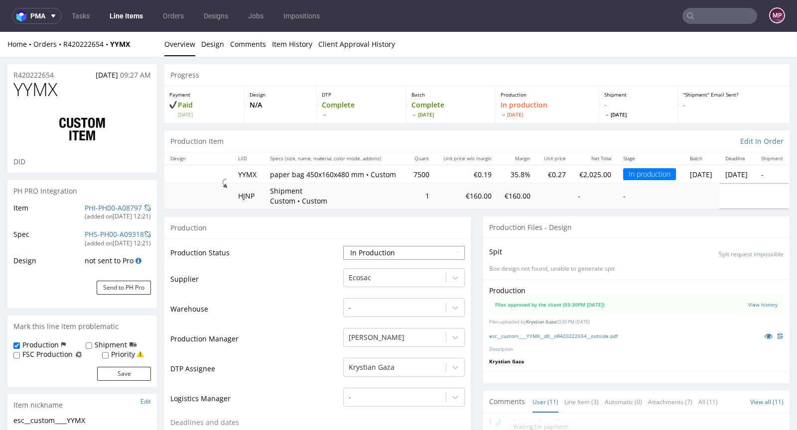
click at [381, 253] on select "Waiting for Artwork Waiting for Diecut Waiting for Mockup Waiting for DTP Waiti…" at bounding box center [403, 253] width 121 height 14
select select "production_complete"
click at [343, 246] on select "Waiting for Artwork Waiting for Diecut Waiting for Mockup Waiting for DTP Waiti…" at bounding box center [403, 253] width 121 height 14
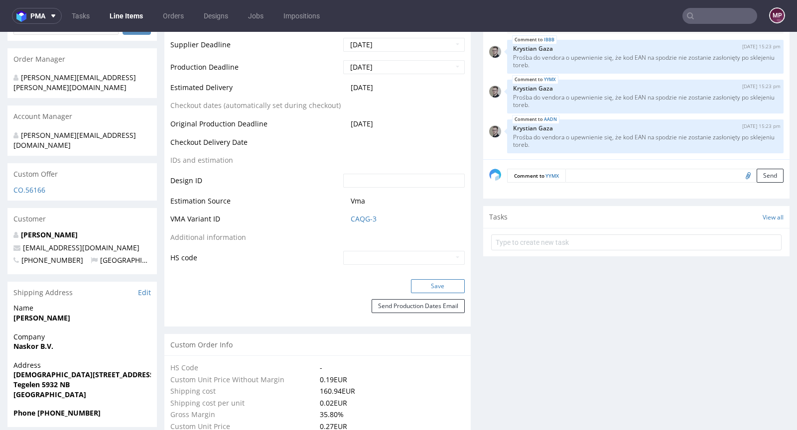
scroll to position [459, 0]
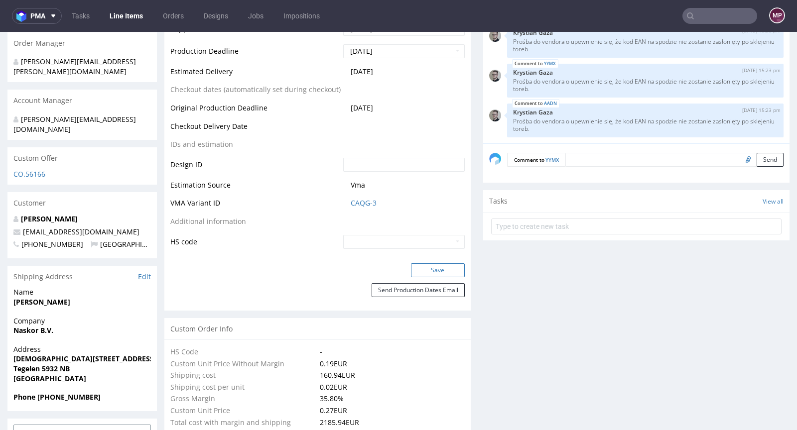
click at [434, 274] on button "Save" at bounding box center [438, 270] width 54 height 14
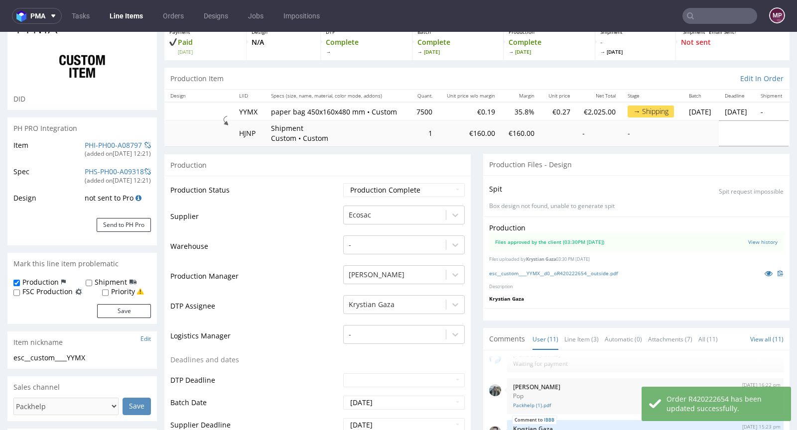
scroll to position [0, 0]
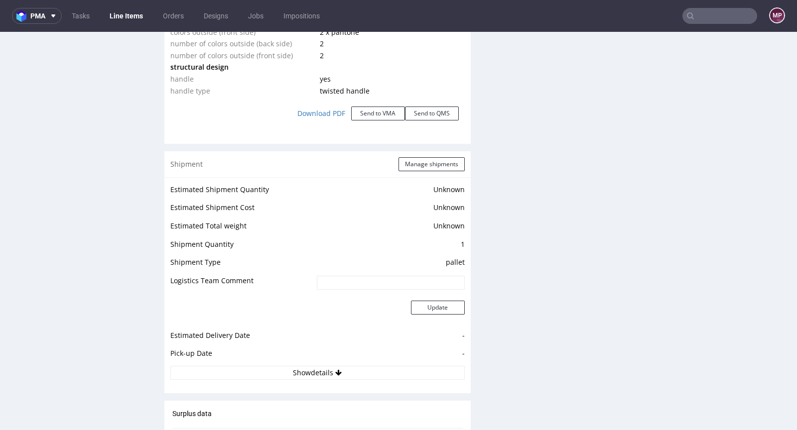
scroll to position [1239, 0]
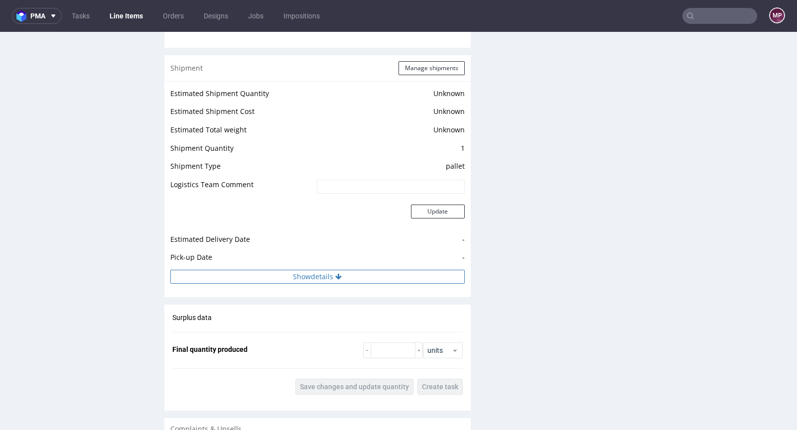
click at [375, 284] on button "Show details" at bounding box center [317, 277] width 294 height 14
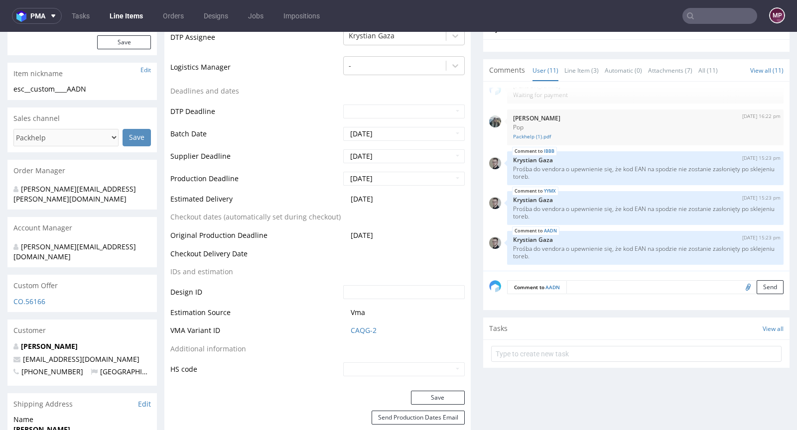
scroll to position [0, 0]
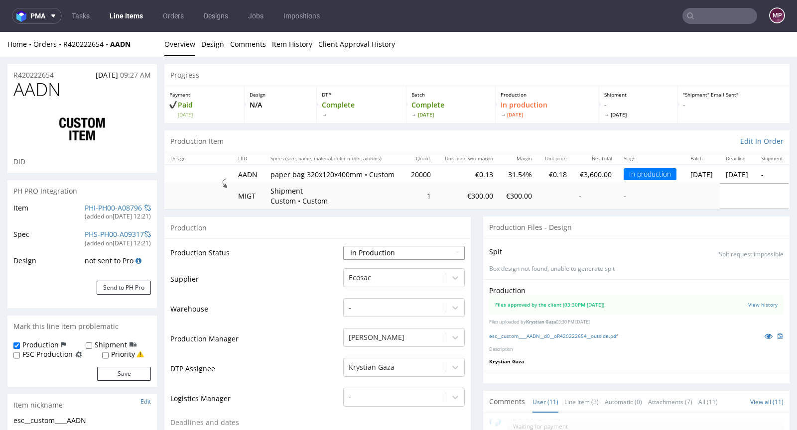
click at [378, 255] on select "Waiting for Artwork Waiting for Diecut Waiting for Mockup Waiting for DTP Waiti…" at bounding box center [403, 253] width 121 height 14
select select "production_complete"
click at [343, 246] on select "Waiting for Artwork Waiting for Diecut Waiting for Mockup Waiting for DTP Waiti…" at bounding box center [403, 253] width 121 height 14
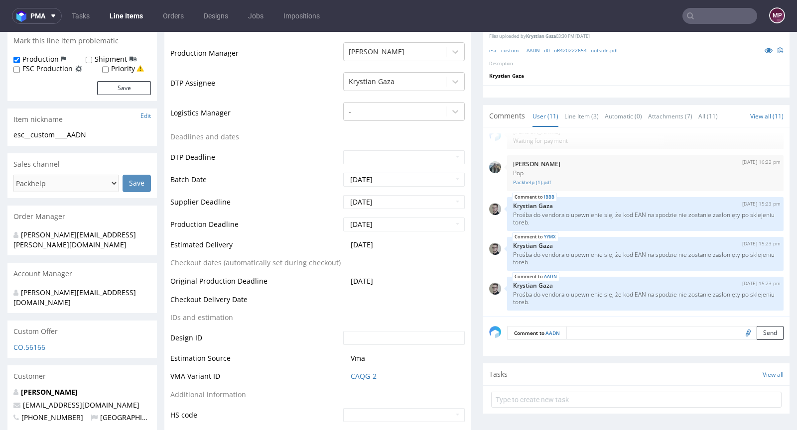
scroll to position [489, 0]
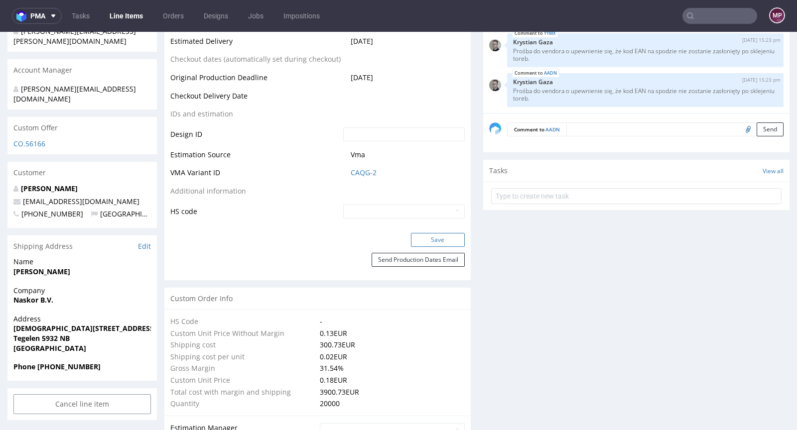
click at [430, 242] on button "Save" at bounding box center [438, 240] width 54 height 14
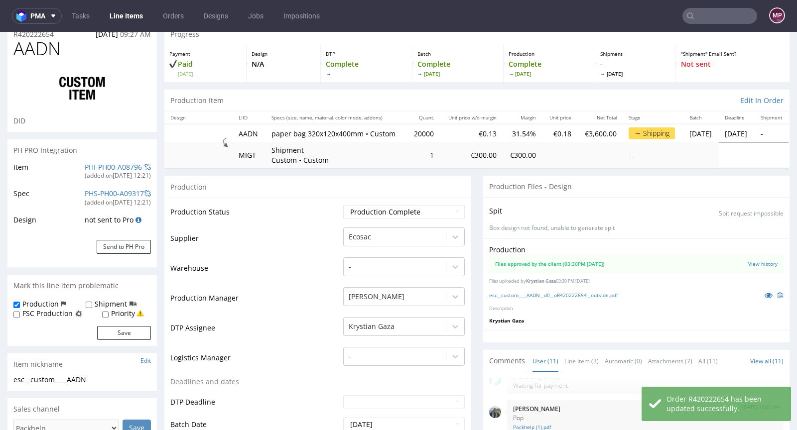
scroll to position [0, 0]
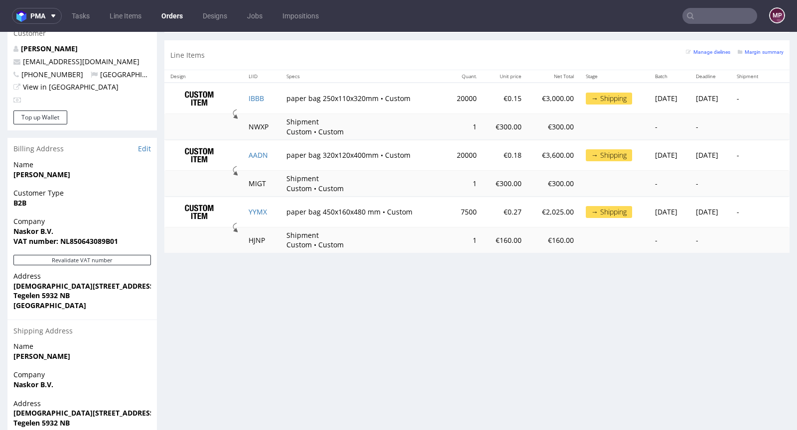
scroll to position [504, 0]
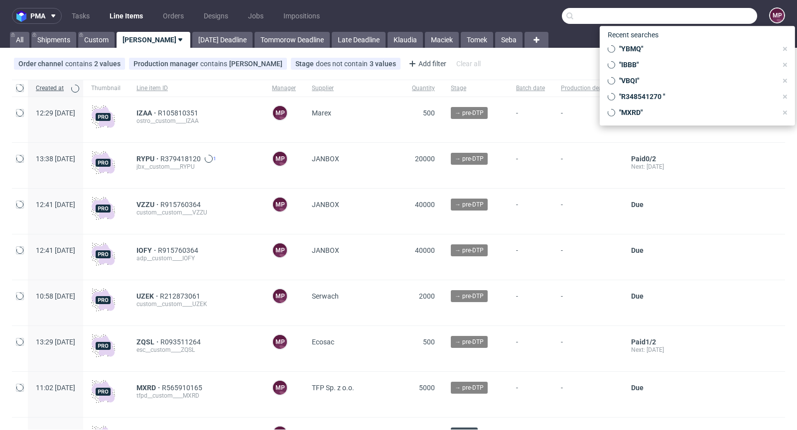
click at [729, 17] on input "text" at bounding box center [659, 16] width 195 height 16
paste input "HOGA"
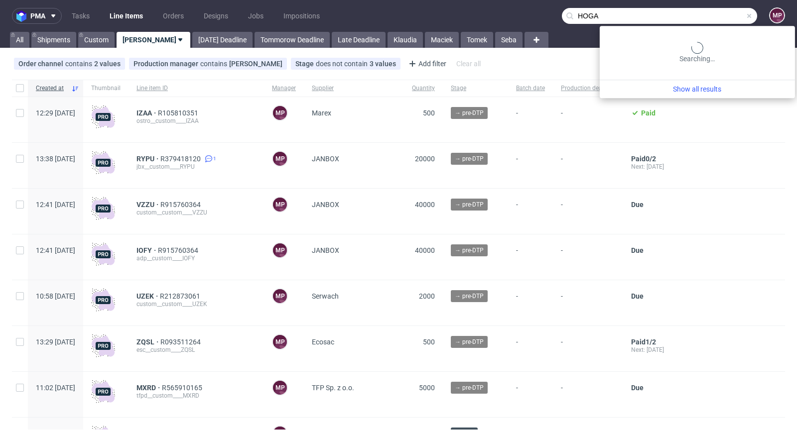
type input "HOGA"
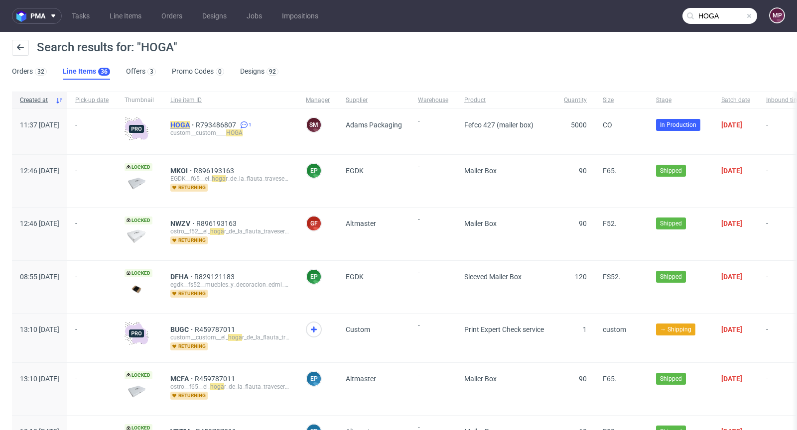
click at [190, 121] on mark "HOGA" at bounding box center [179, 125] width 19 height 8
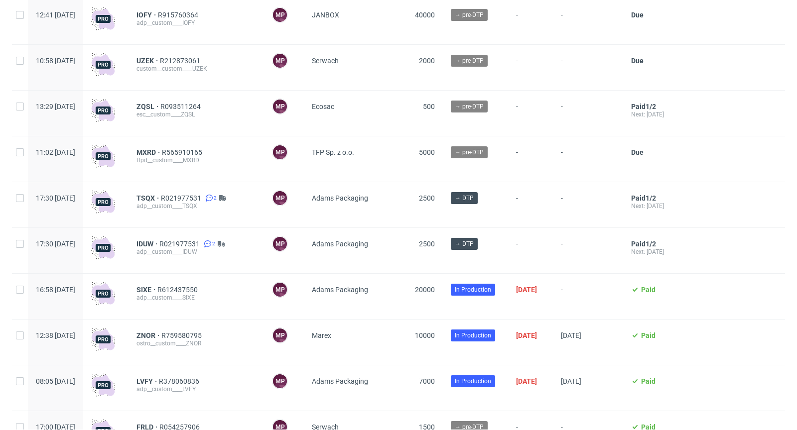
scroll to position [235, 0]
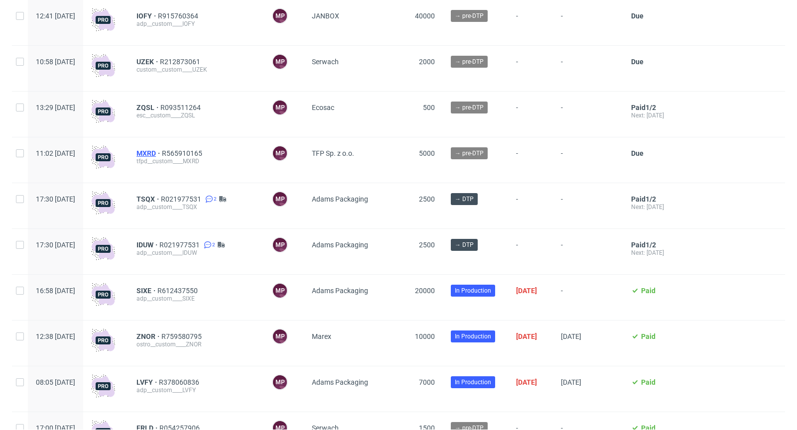
click at [162, 154] on span "MXRD" at bounding box center [148, 153] width 25 height 8
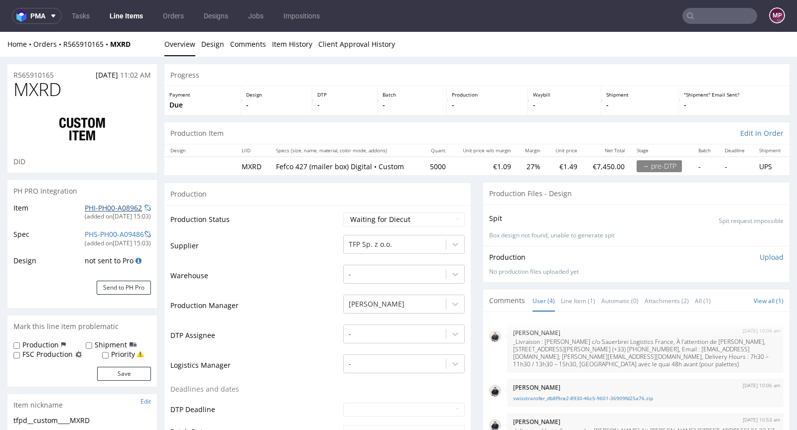
click at [103, 207] on link "PHI-PH00-A08962" at bounding box center [113, 207] width 57 height 9
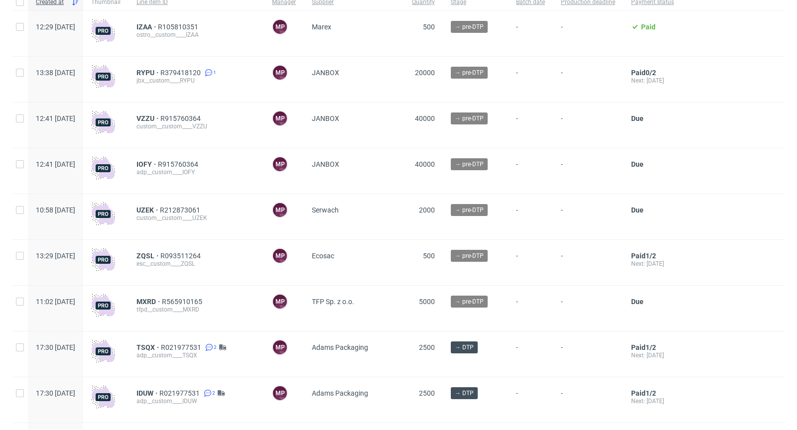
scroll to position [99, 0]
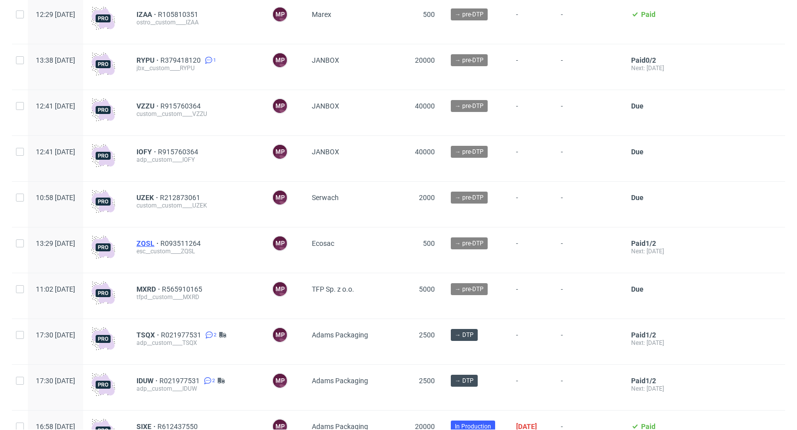
click at [160, 241] on span "ZQSL" at bounding box center [148, 243] width 24 height 8
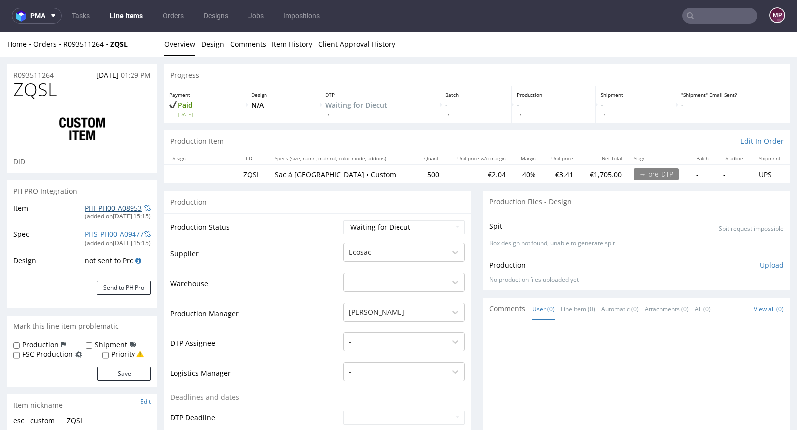
click at [106, 211] on link "PHI-PH00-A08953" at bounding box center [113, 207] width 57 height 9
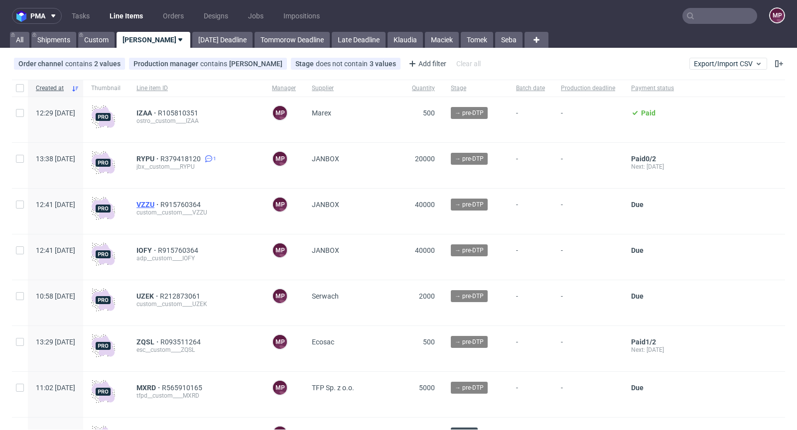
click at [160, 202] on span "VZZU" at bounding box center [148, 205] width 24 height 8
click at [200, 113] on span "R105810351" at bounding box center [179, 113] width 42 height 8
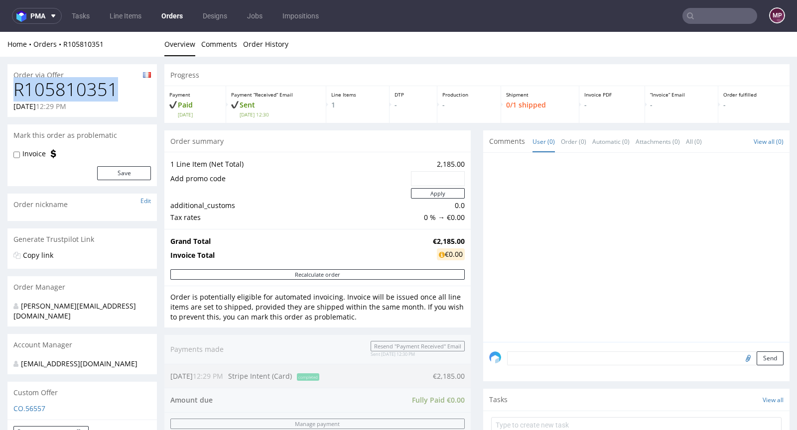
drag, startPoint x: 110, startPoint y: 90, endPoint x: 14, endPoint y: 86, distance: 95.2
click at [14, 86] on h1 "R105810351" at bounding box center [81, 90] width 137 height 20
copy h1 "R105810351"
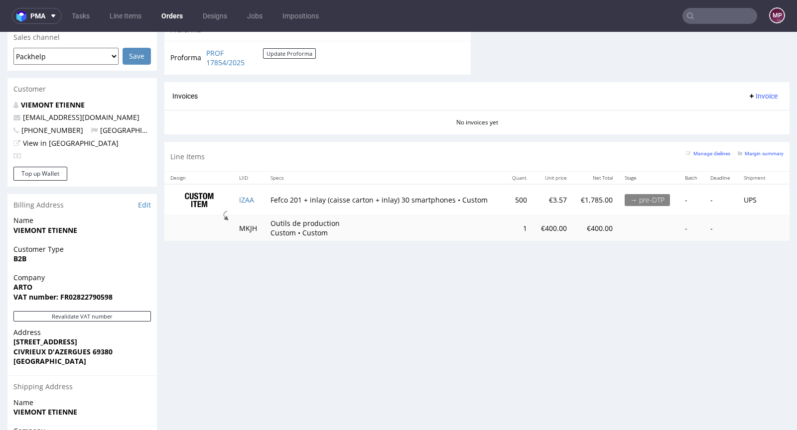
scroll to position [424, 0]
click at [258, 195] on td "IZAA" at bounding box center [248, 199] width 31 height 31
copy link "IZAA"
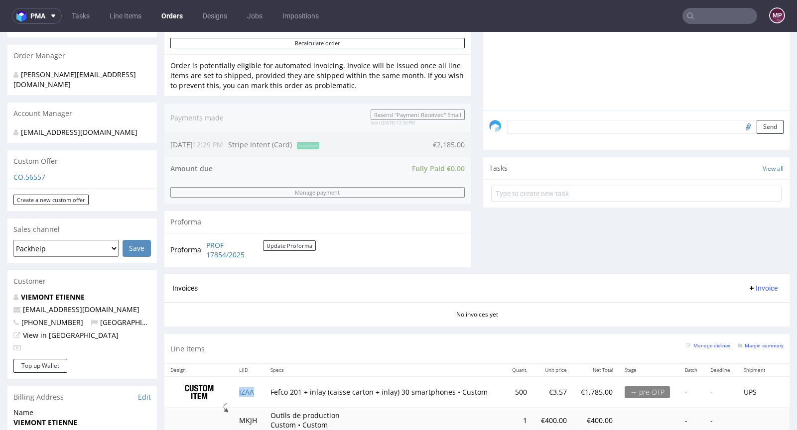
scroll to position [392, 0]
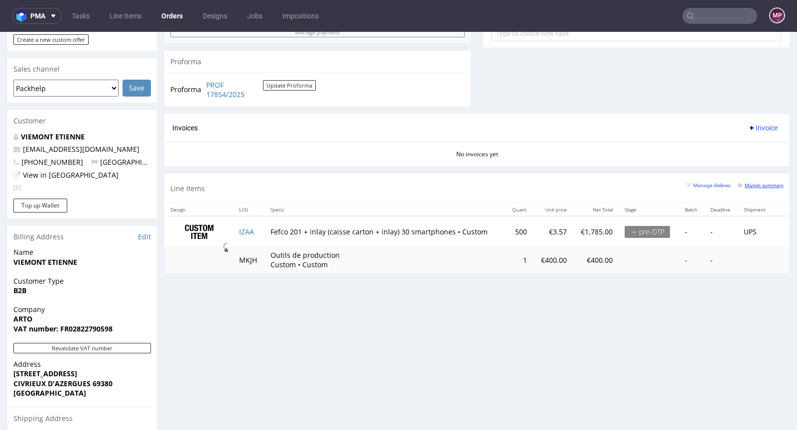
click at [744, 185] on small "Margin summary" at bounding box center [760, 185] width 46 height 5
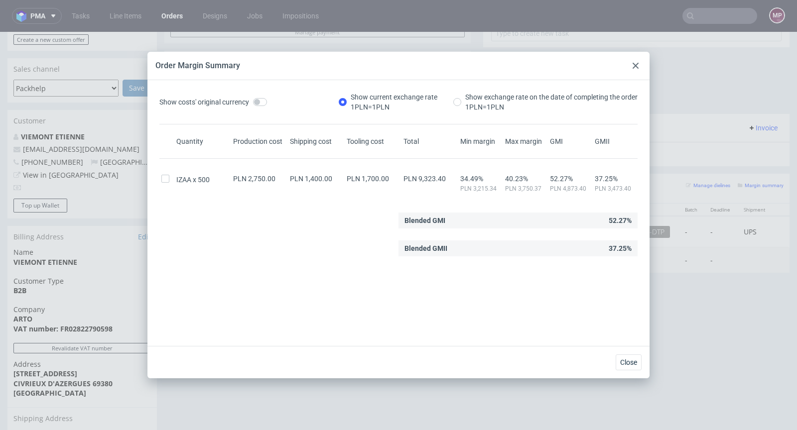
click at [635, 60] on div at bounding box center [635, 66] width 12 height 12
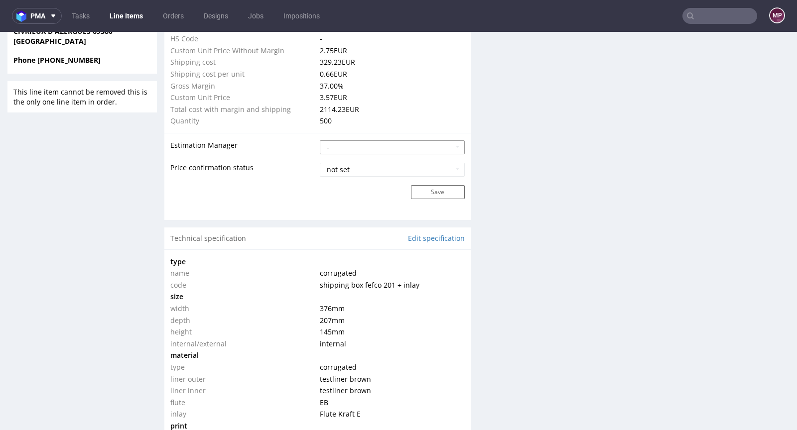
scroll to position [543, 0]
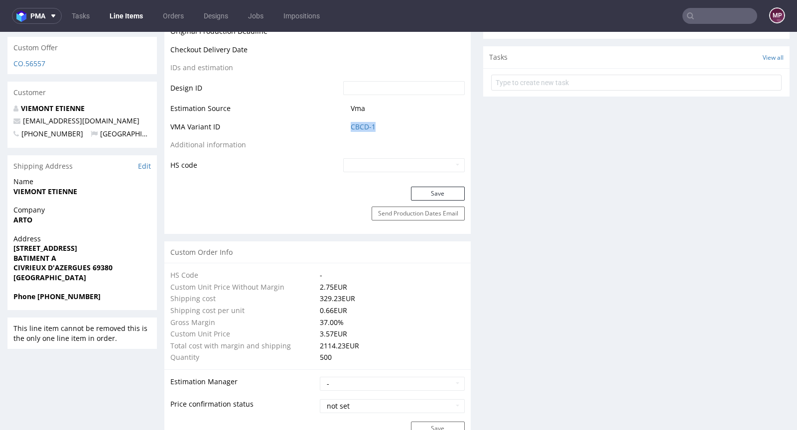
drag, startPoint x: 395, startPoint y: 124, endPoint x: 336, endPoint y: 126, distance: 59.3
click at [341, 126] on td "CBCD-1" at bounding box center [403, 130] width 124 height 18
copy tr "CBCD-1"
click at [361, 129] on link "CBCD-1" at bounding box center [363, 127] width 25 height 10
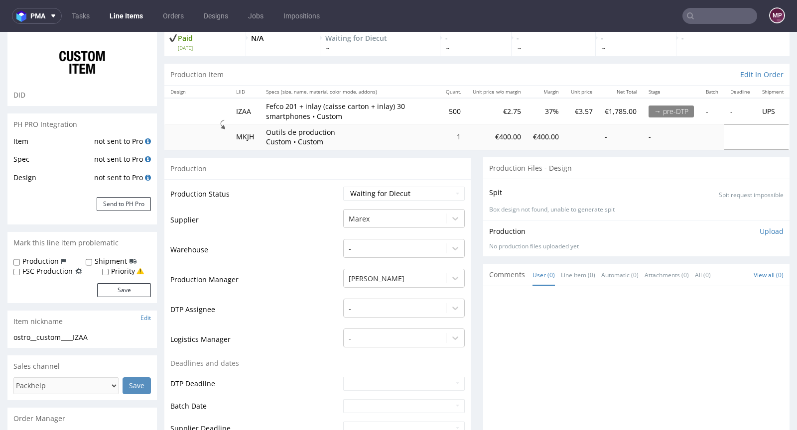
scroll to position [0, 0]
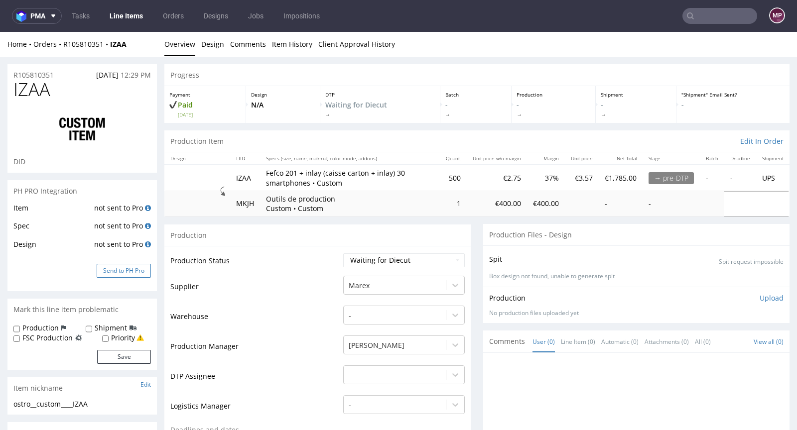
click at [134, 270] on button "Send to PH Pro" at bounding box center [124, 271] width 54 height 14
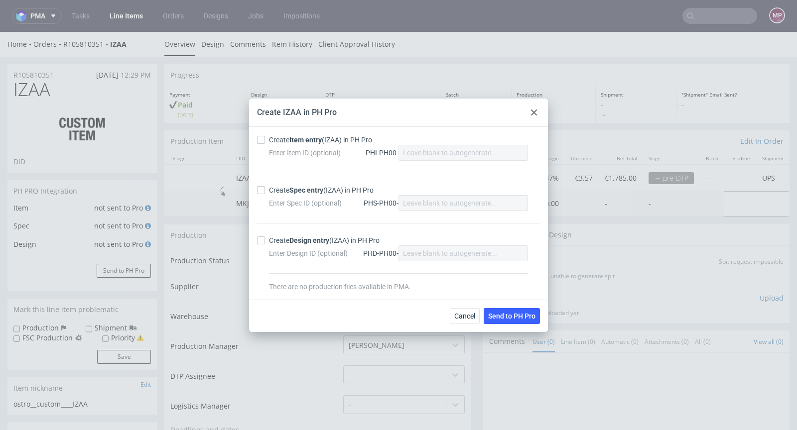
click at [304, 144] on div "Create Item entry (IZAA) in PH Pro" at bounding box center [320, 140] width 103 height 10
click at [265, 144] on input "Create Item entry (IZAA) in PH Pro" at bounding box center [261, 140] width 8 height 8
checkbox input "true"
click at [312, 185] on div "Create Spec entry (IZAA) in PH Pro Enter Spec ID (optional) PHS-PH00-" at bounding box center [398, 198] width 283 height 50
click at [325, 188] on div "Create Spec entry (IZAA) in PH Pro" at bounding box center [321, 190] width 105 height 10
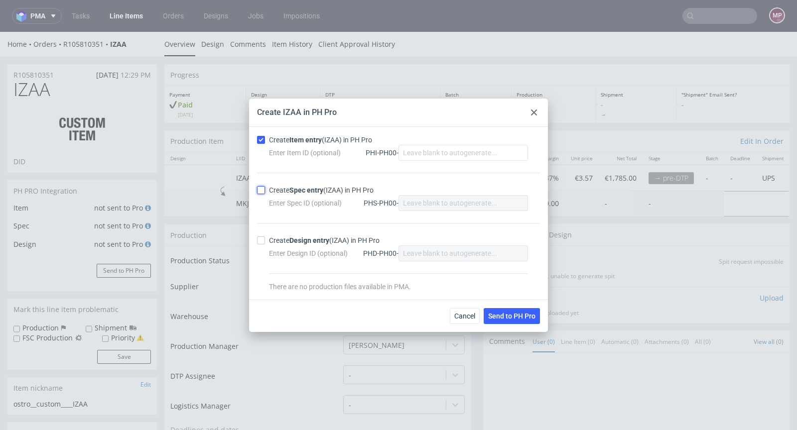
click at [265, 188] on input "Create Spec entry (IZAA) in PH Pro" at bounding box center [261, 190] width 8 height 8
checkbox input "true"
click at [516, 321] on button "Send to PH Pro" at bounding box center [511, 316] width 56 height 16
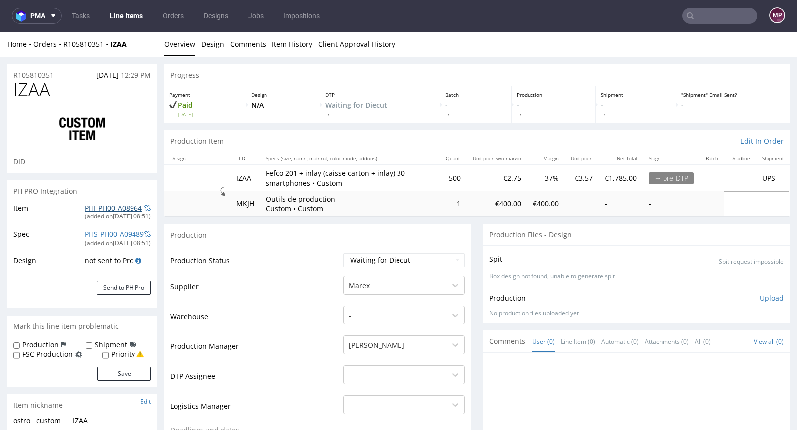
click at [117, 204] on link "PHI-PH00-A08964" at bounding box center [113, 207] width 57 height 9
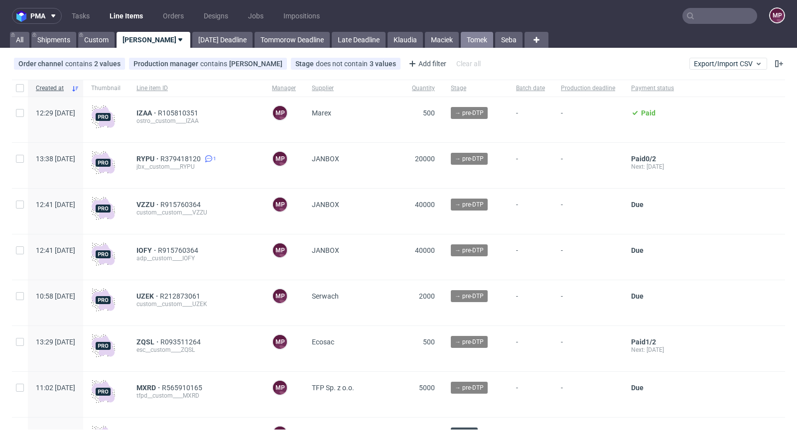
click at [461, 37] on link "Tomek" at bounding box center [477, 40] width 32 height 16
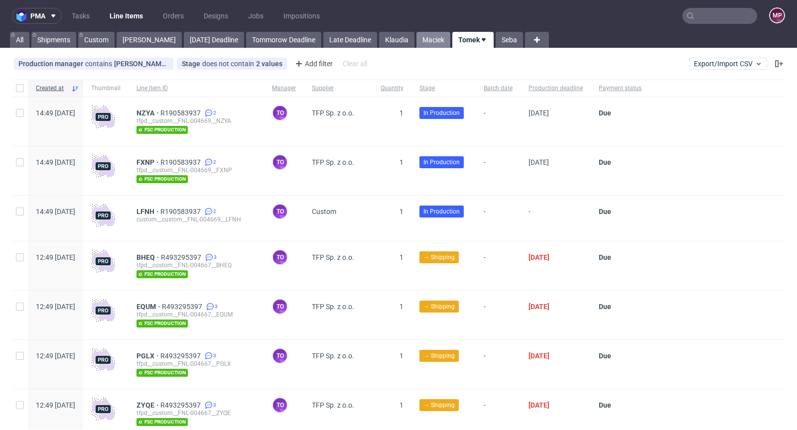
click at [418, 43] on link "Maciek" at bounding box center [433, 40] width 34 height 16
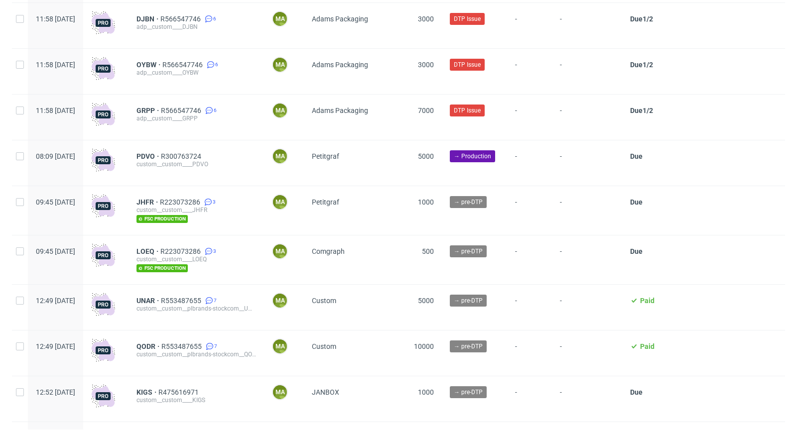
scroll to position [1943, 0]
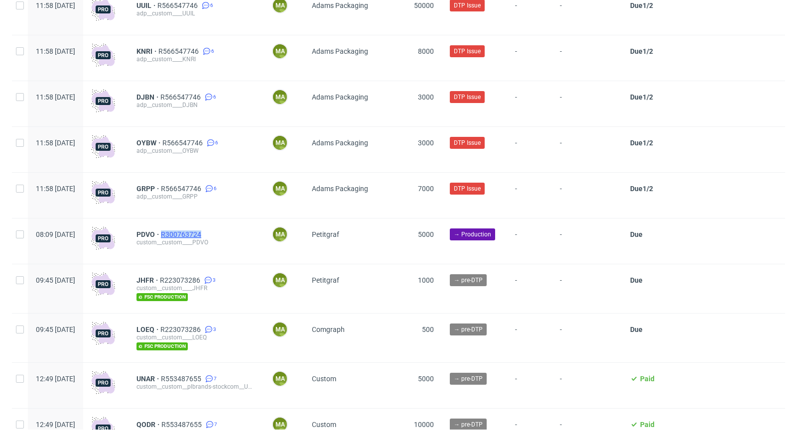
drag, startPoint x: 236, startPoint y: 238, endPoint x: 190, endPoint y: 238, distance: 45.8
click at [190, 238] on div "PDVO R300763724" at bounding box center [195, 235] width 119 height 8
copy span "R300763724"
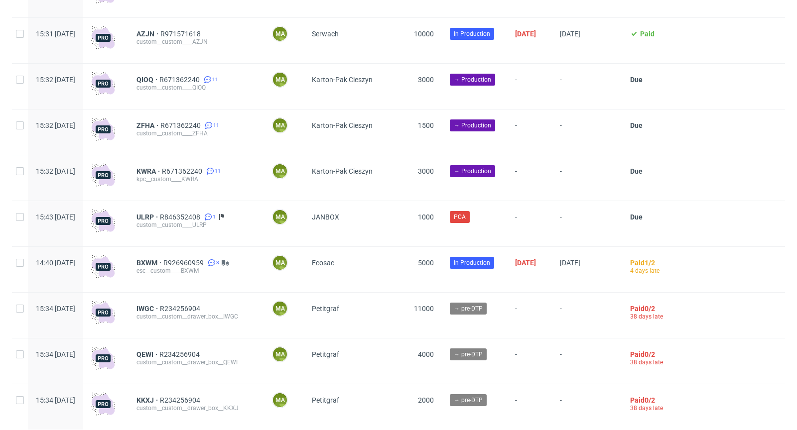
scroll to position [1347, 0]
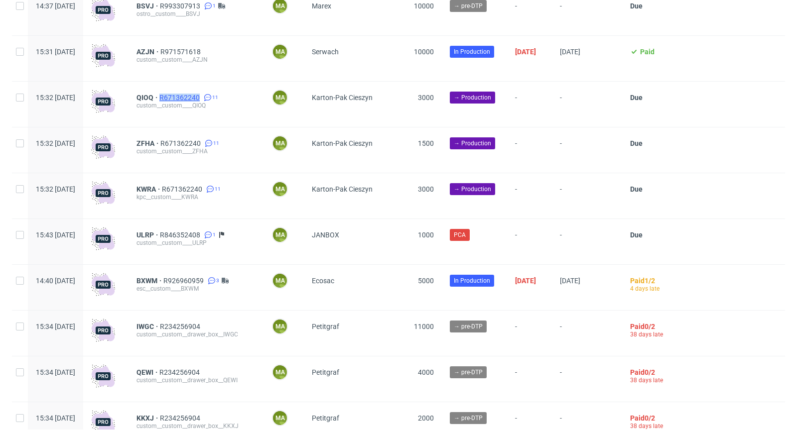
drag, startPoint x: 189, startPoint y: 92, endPoint x: 228, endPoint y: 100, distance: 39.2
click at [228, 100] on div "QIOQ R671362240 11 custom__custom____QIOQ" at bounding box center [195, 104] width 135 height 45
copy span "R671362240"
click at [202, 99] on span "R671362240" at bounding box center [180, 98] width 42 height 8
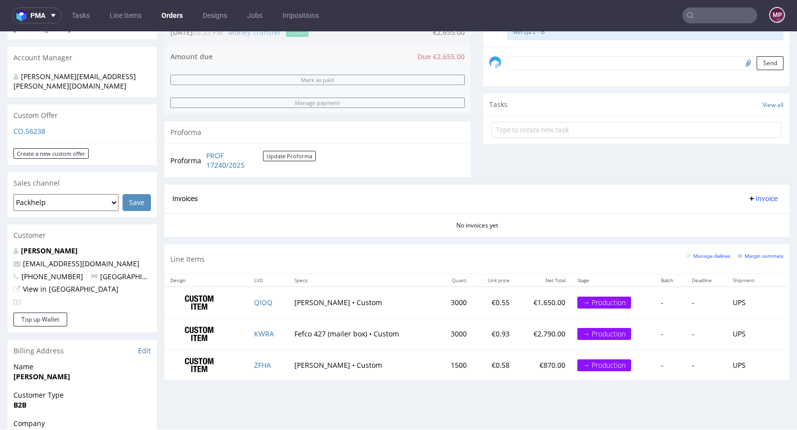
scroll to position [227, 0]
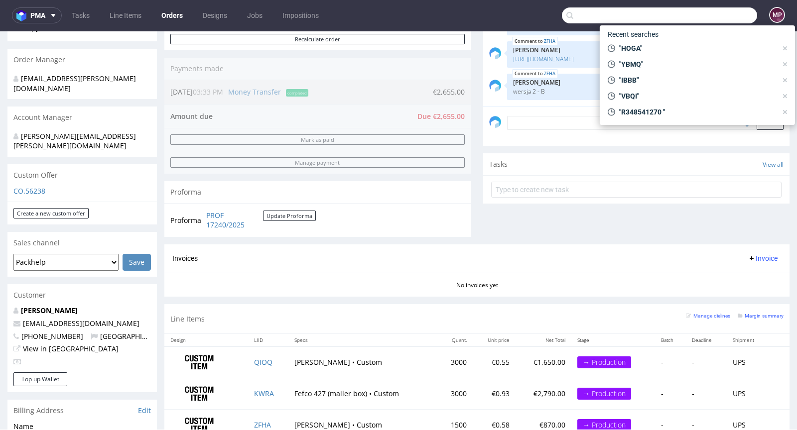
click at [720, 15] on input "text" at bounding box center [659, 15] width 195 height 16
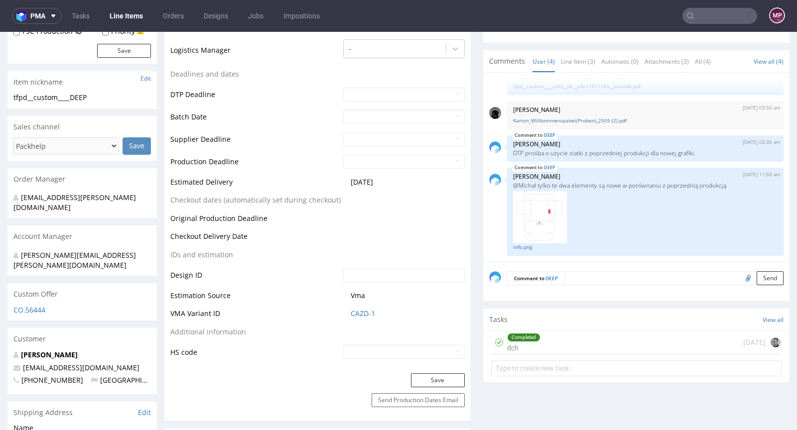
scroll to position [199, 0]
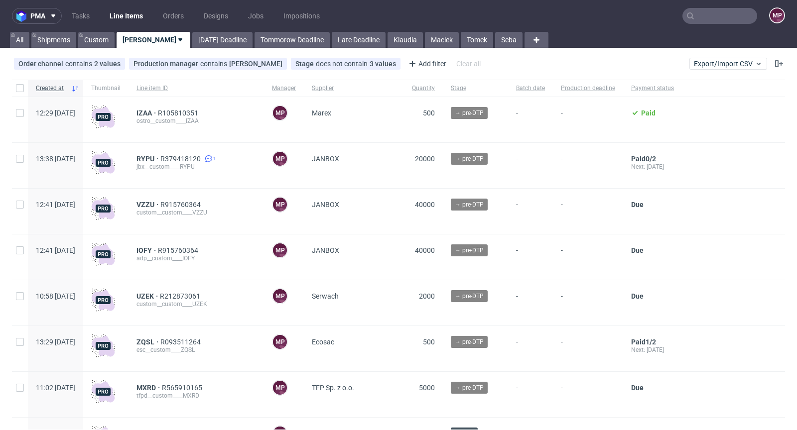
click at [711, 14] on input "text" at bounding box center [719, 16] width 75 height 16
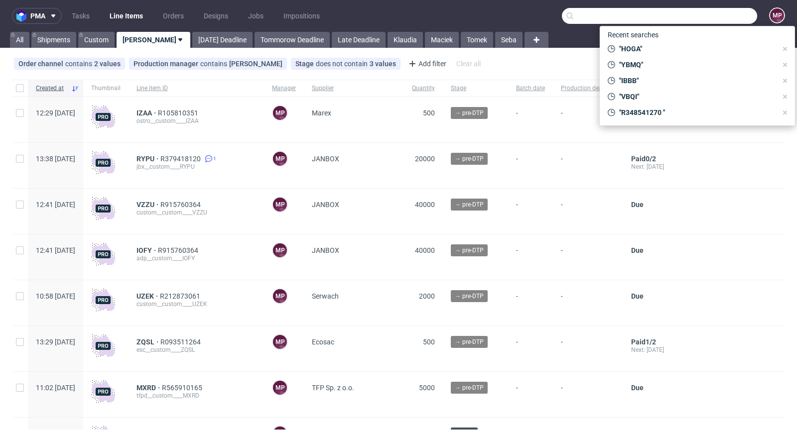
paste input "R079150289"
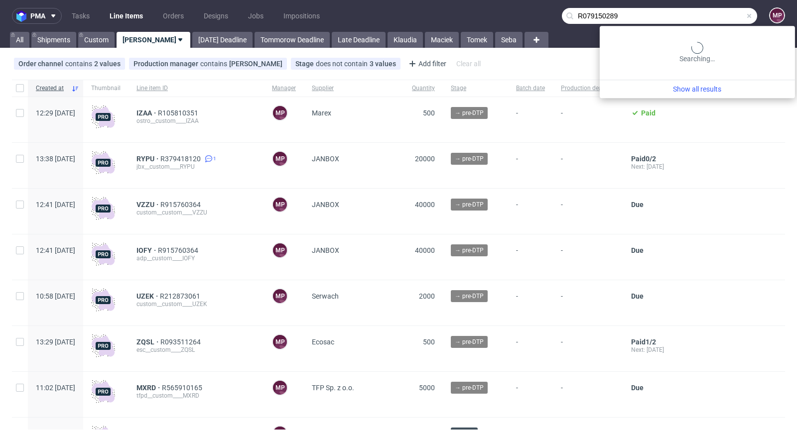
type input "R079150289"
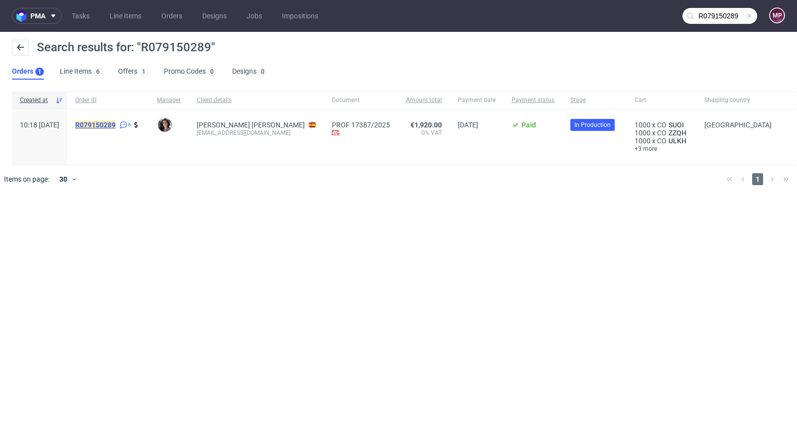
click at [116, 127] on mark "R079150289" at bounding box center [95, 125] width 40 height 8
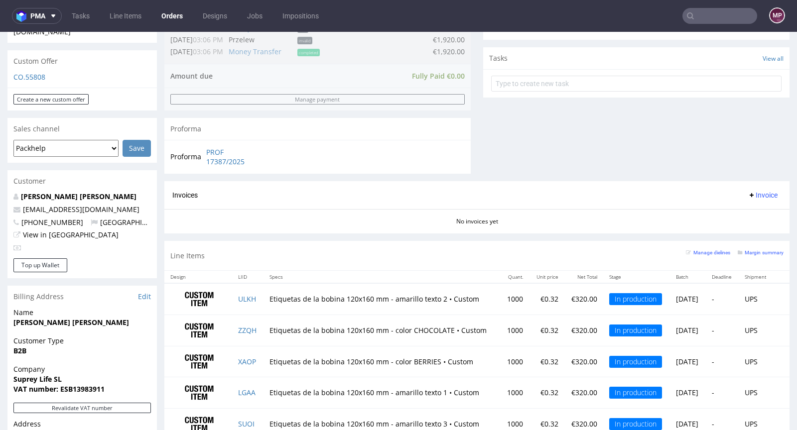
scroll to position [414, 0]
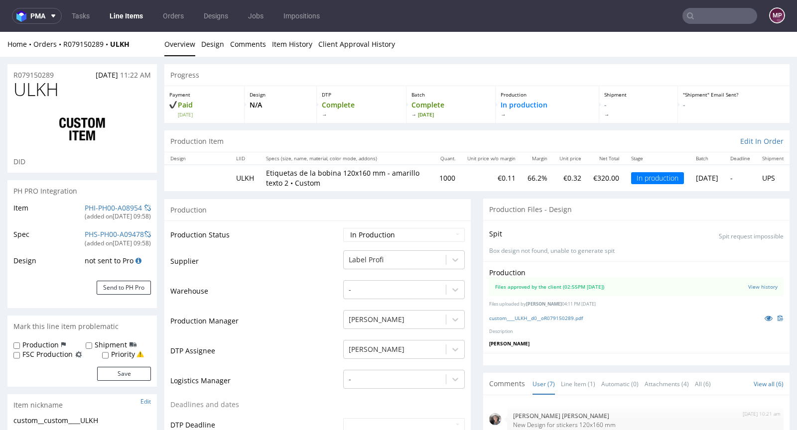
scroll to position [267, 0]
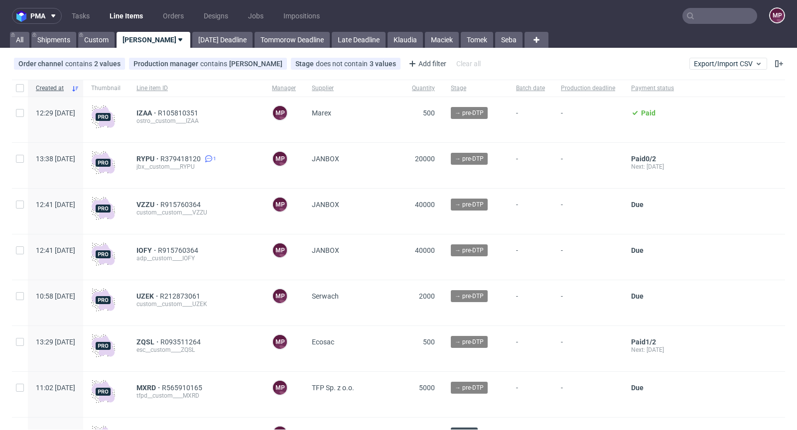
click at [707, 10] on input "text" at bounding box center [719, 16] width 75 height 16
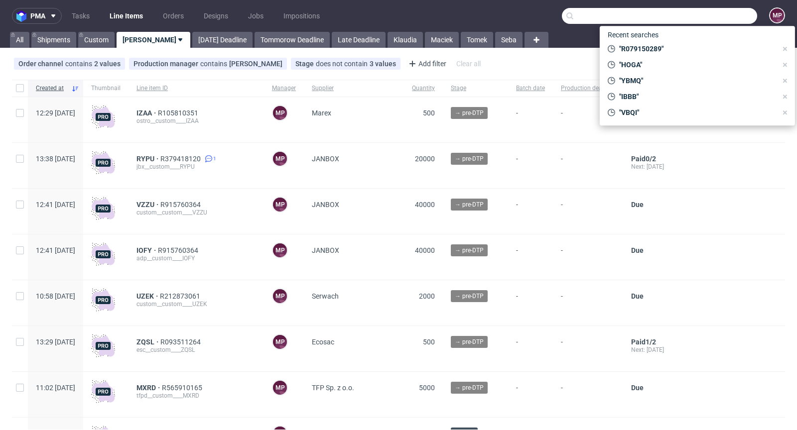
paste input "R079150289"
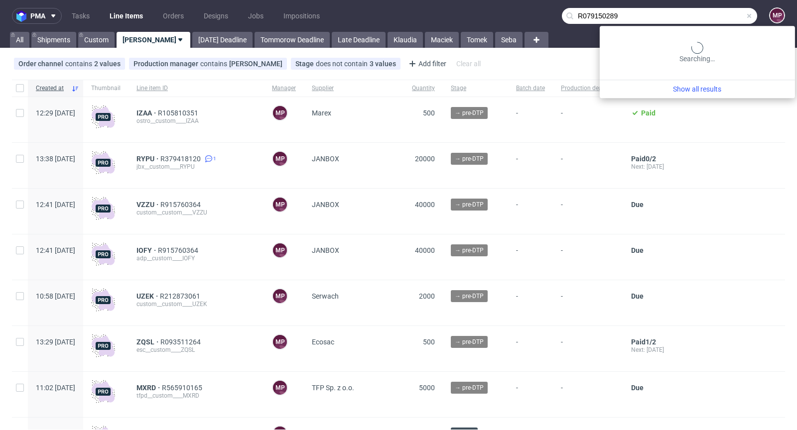
type input "R079150289"
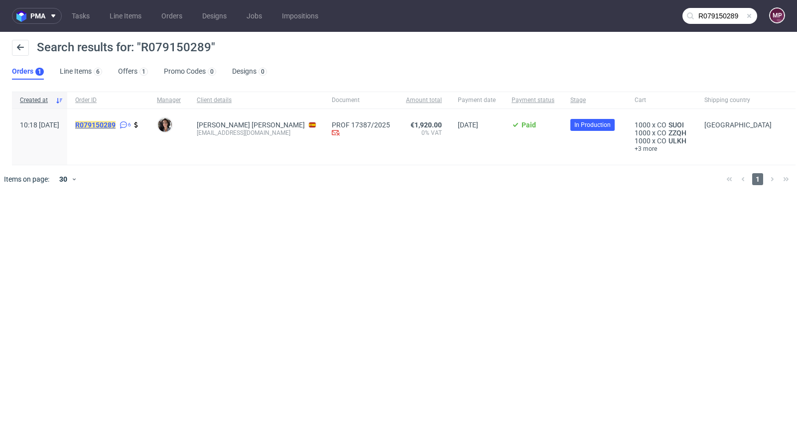
click at [116, 125] on mark "R079150289" at bounding box center [95, 125] width 40 height 8
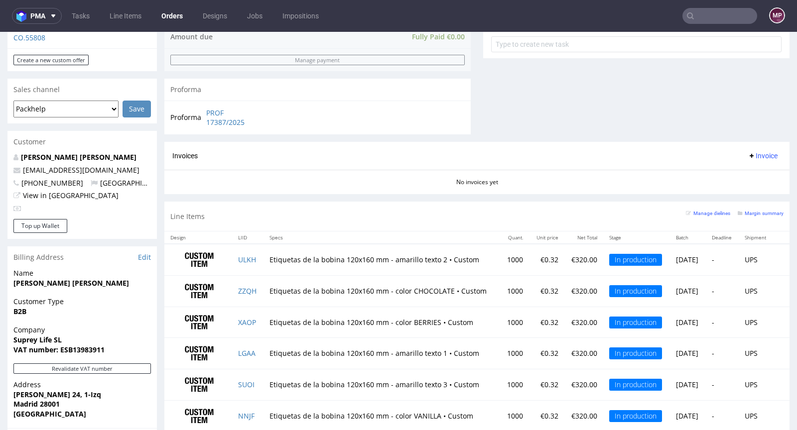
scroll to position [526, 0]
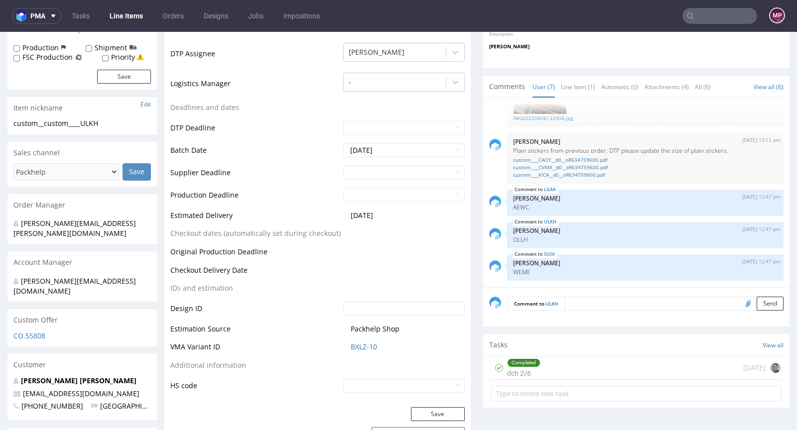
scroll to position [426, 0]
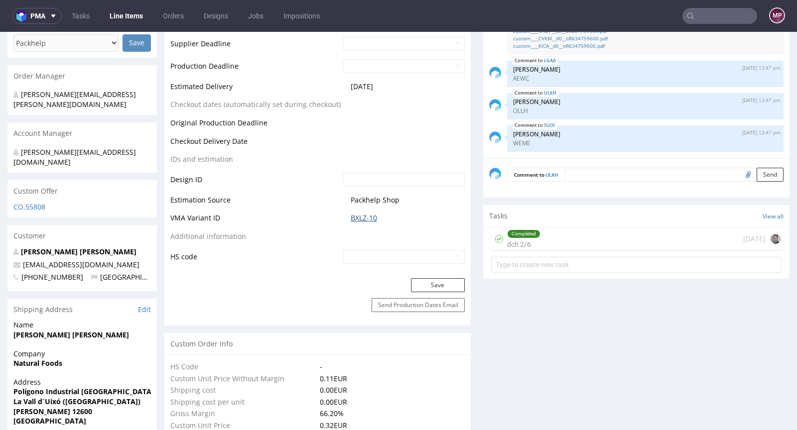
click at [363, 215] on link "BXLZ-10" at bounding box center [364, 218] width 26 height 10
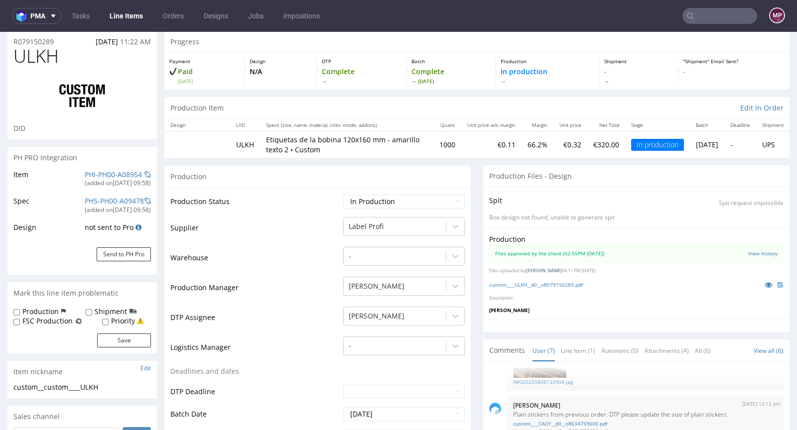
scroll to position [0, 0]
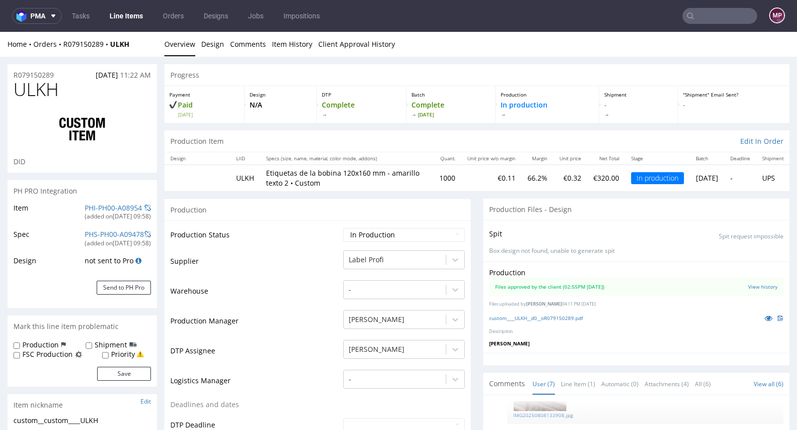
click at [707, 12] on input "text" at bounding box center [719, 16] width 75 height 16
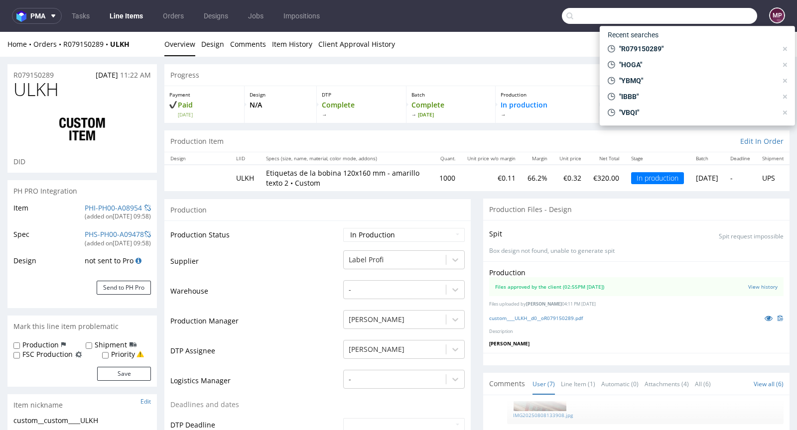
paste input "LEWO"
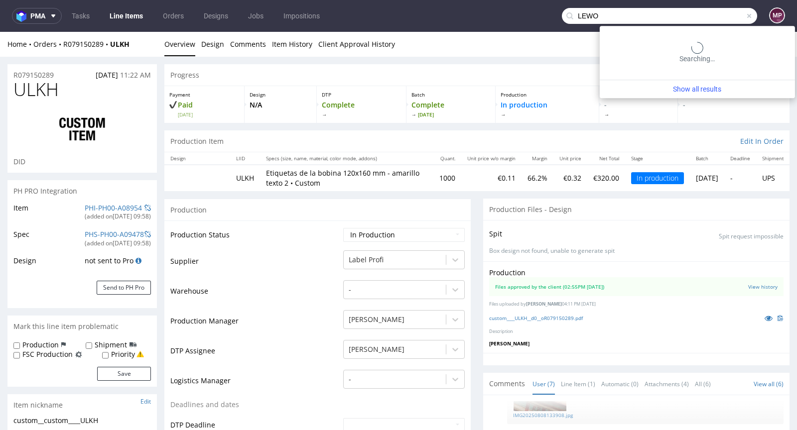
type input "LEWO"
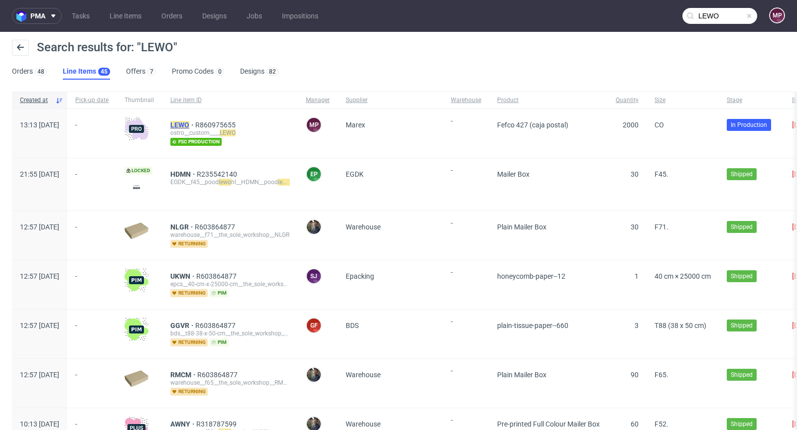
click at [189, 125] on mark "LEWO" at bounding box center [179, 125] width 19 height 8
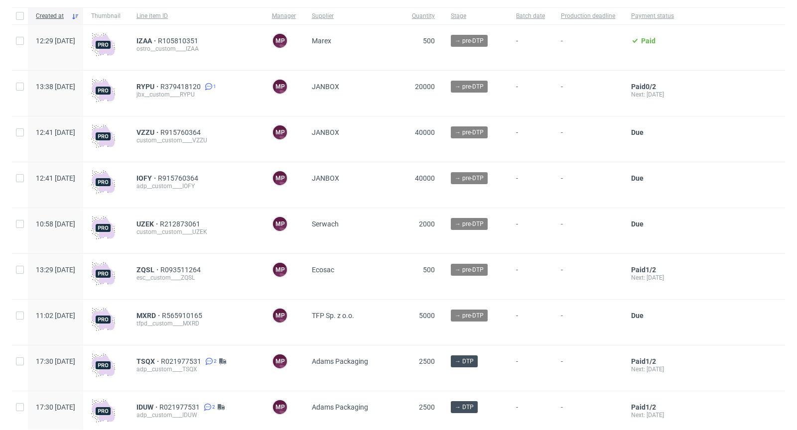
scroll to position [76, 0]
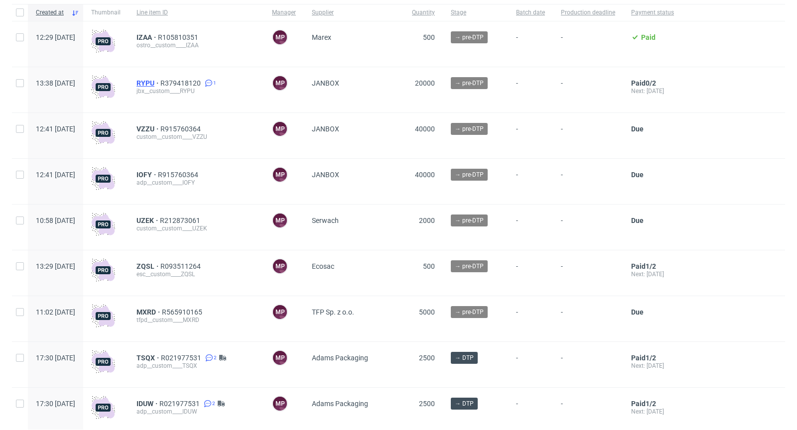
click at [160, 82] on span "RYPU" at bounding box center [148, 83] width 24 height 8
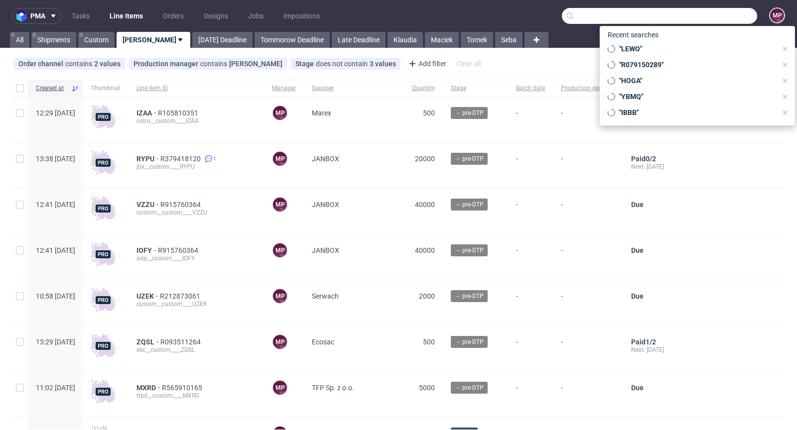
click at [719, 15] on input "text" at bounding box center [659, 16] width 195 height 16
paste input "HOGA"
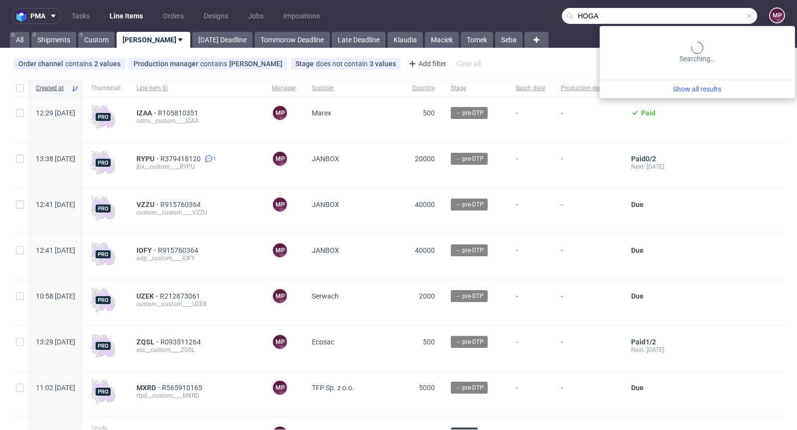
type input "HOGA"
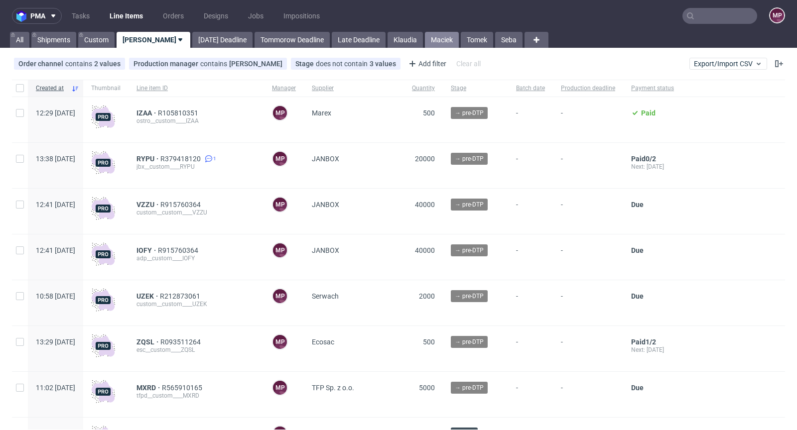
click at [425, 41] on link "Maciek" at bounding box center [442, 40] width 34 height 16
click at [726, 21] on input "text" at bounding box center [719, 16] width 75 height 16
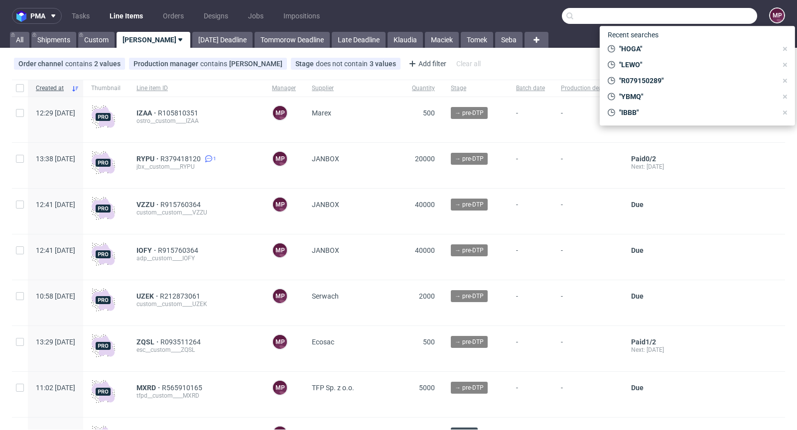
paste input "R079150289"
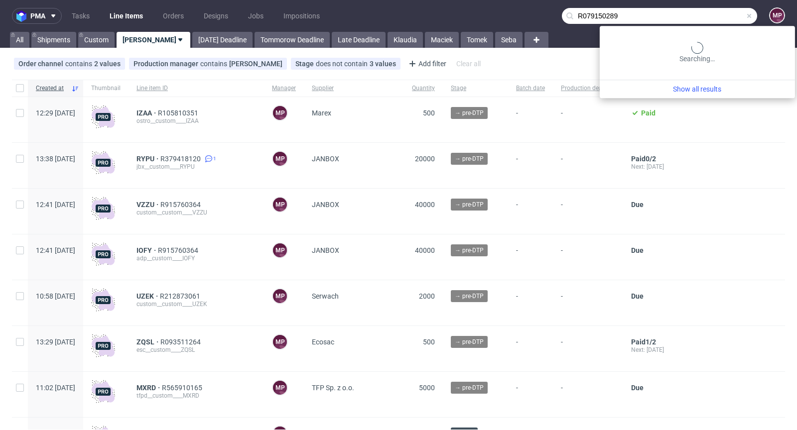
type input "R079150289"
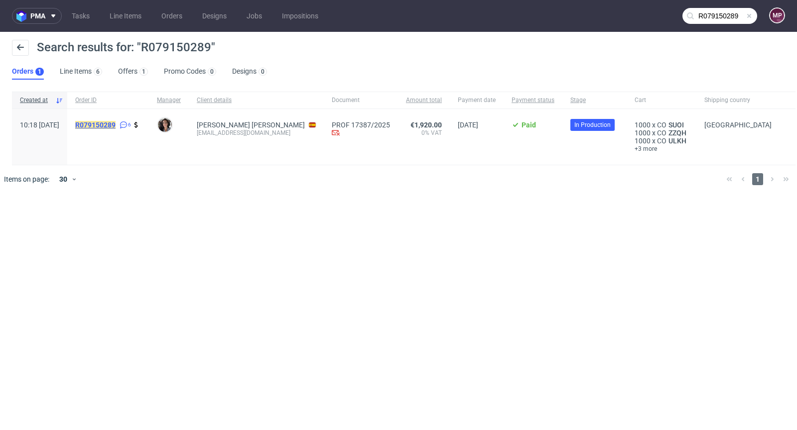
click at [116, 121] on mark "R079150289" at bounding box center [95, 125] width 40 height 8
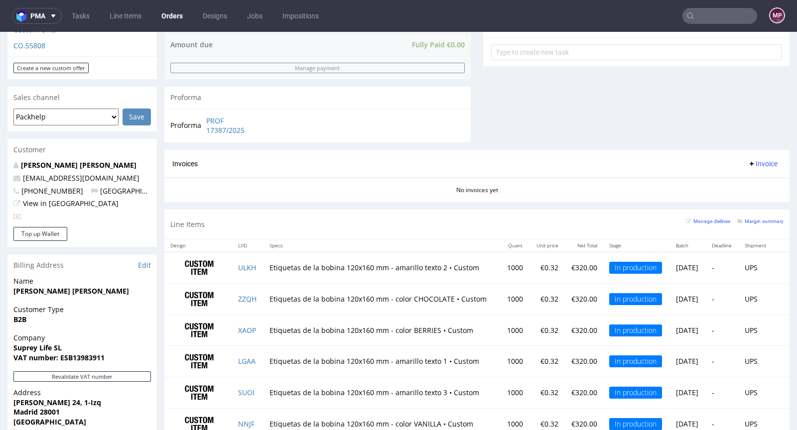
scroll to position [483, 0]
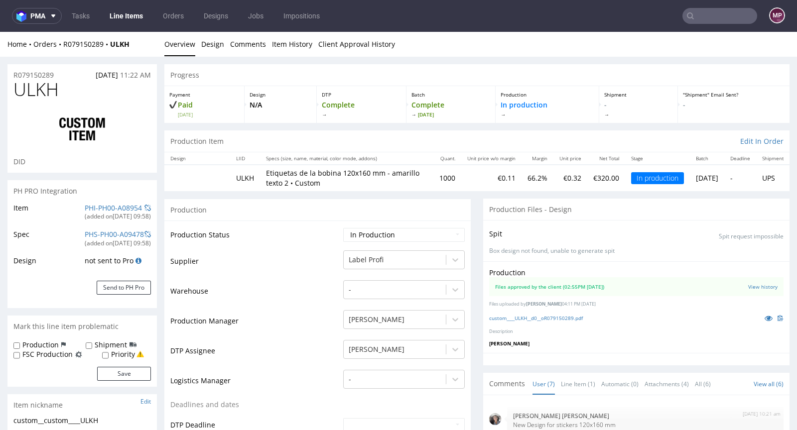
scroll to position [267, 0]
click at [111, 205] on link "PHI-PH00-A08954" at bounding box center [113, 207] width 57 height 9
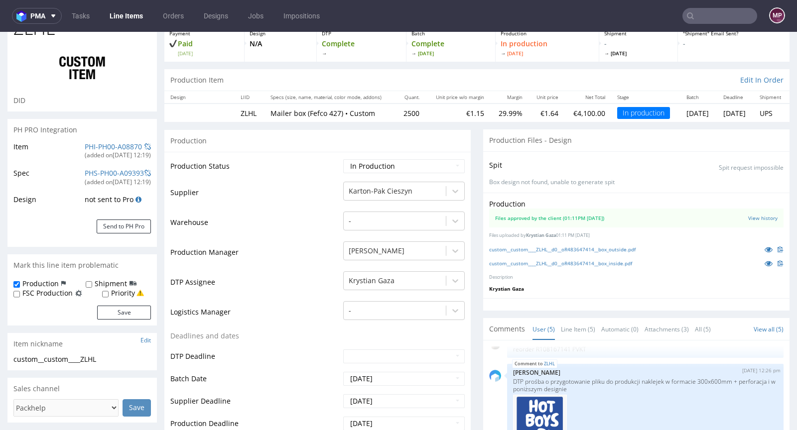
scroll to position [60, 0]
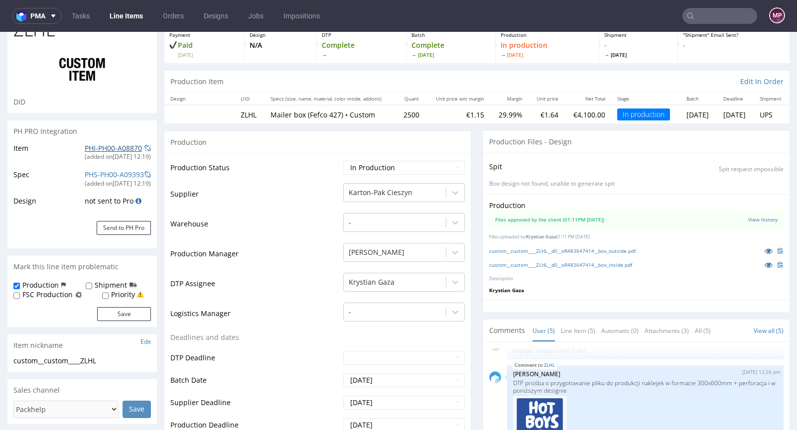
click at [105, 144] on link "PHI-PH00-A08870" at bounding box center [113, 147] width 57 height 9
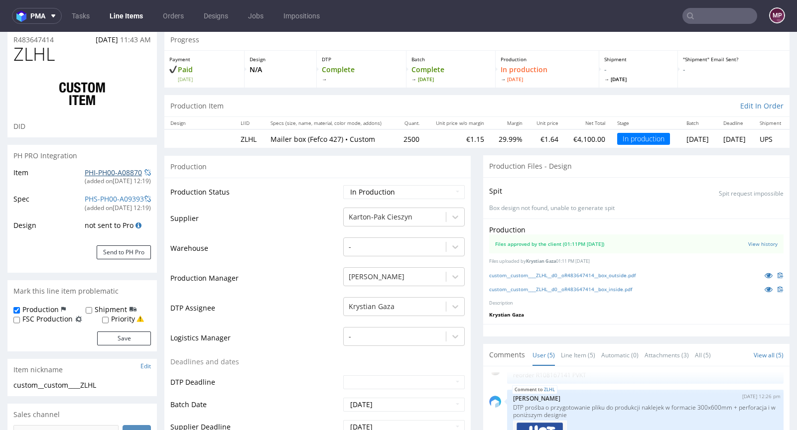
scroll to position [0, 0]
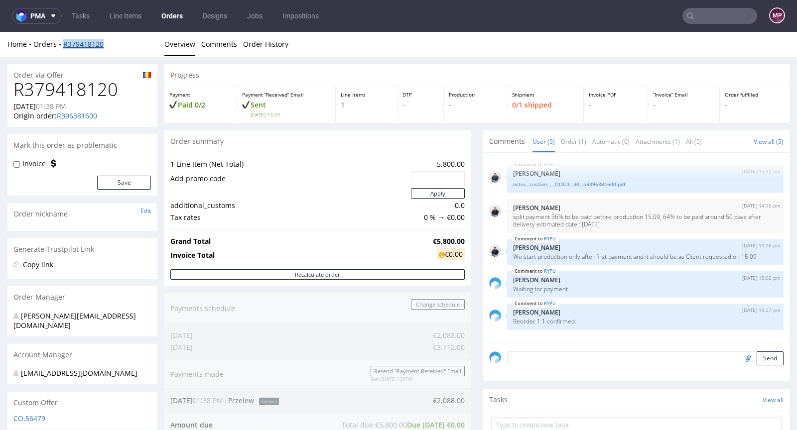
drag, startPoint x: 108, startPoint y: 44, endPoint x: 64, endPoint y: 45, distance: 44.3
click at [64, 45] on div "Home Orders R379418120" at bounding box center [81, 44] width 149 height 10
copy link "R379418120"
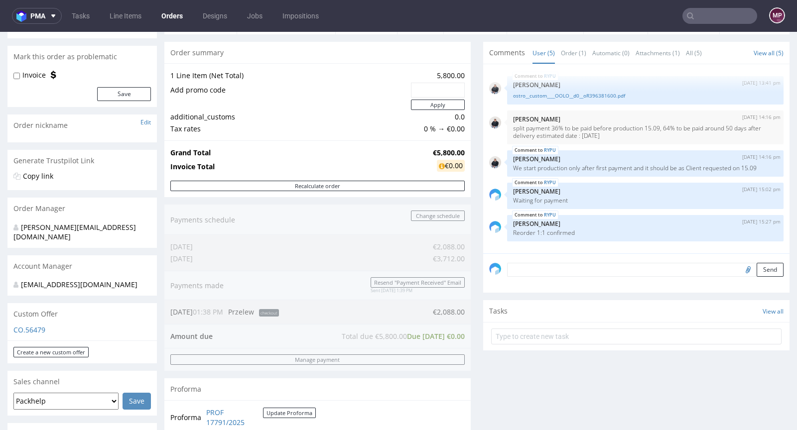
scroll to position [86, 0]
